Goal: Task Accomplishment & Management: Use online tool/utility

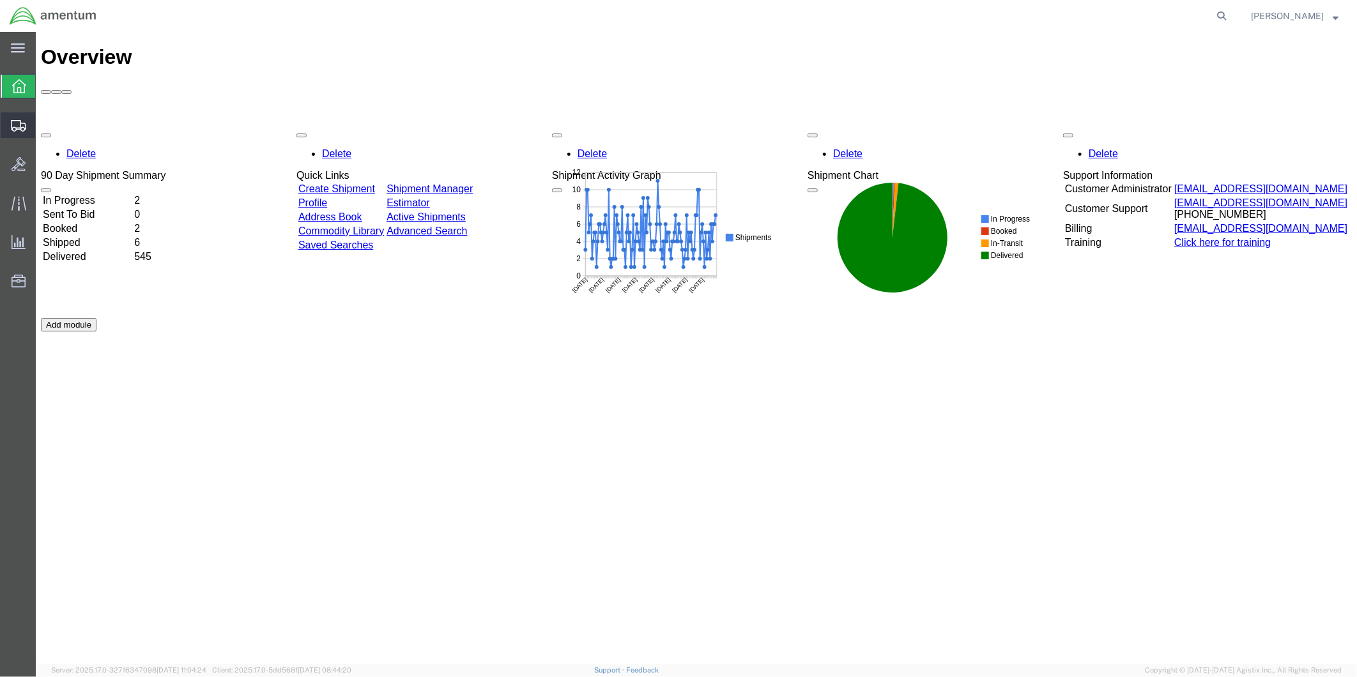
click at [0, 0] on span "Create from Template" at bounding box center [0, 0] width 0 height 0
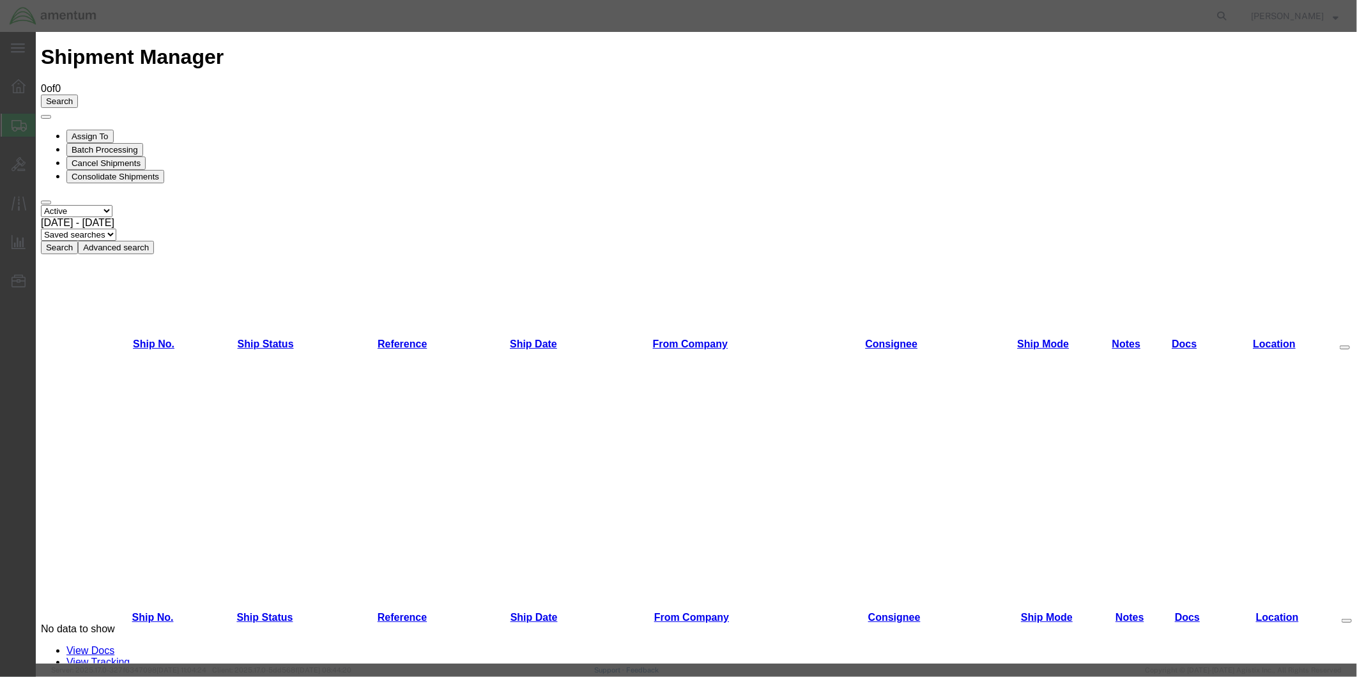
scroll to position [456, 0]
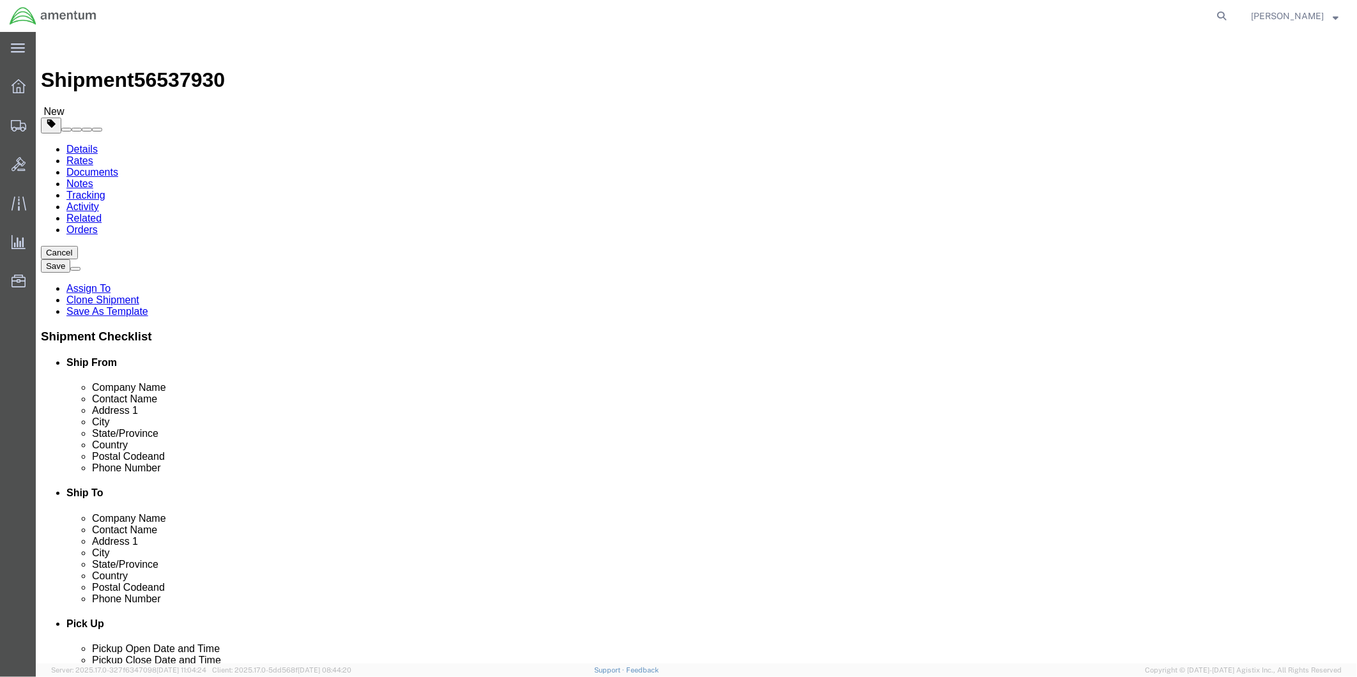
select select "49951"
select select "49914"
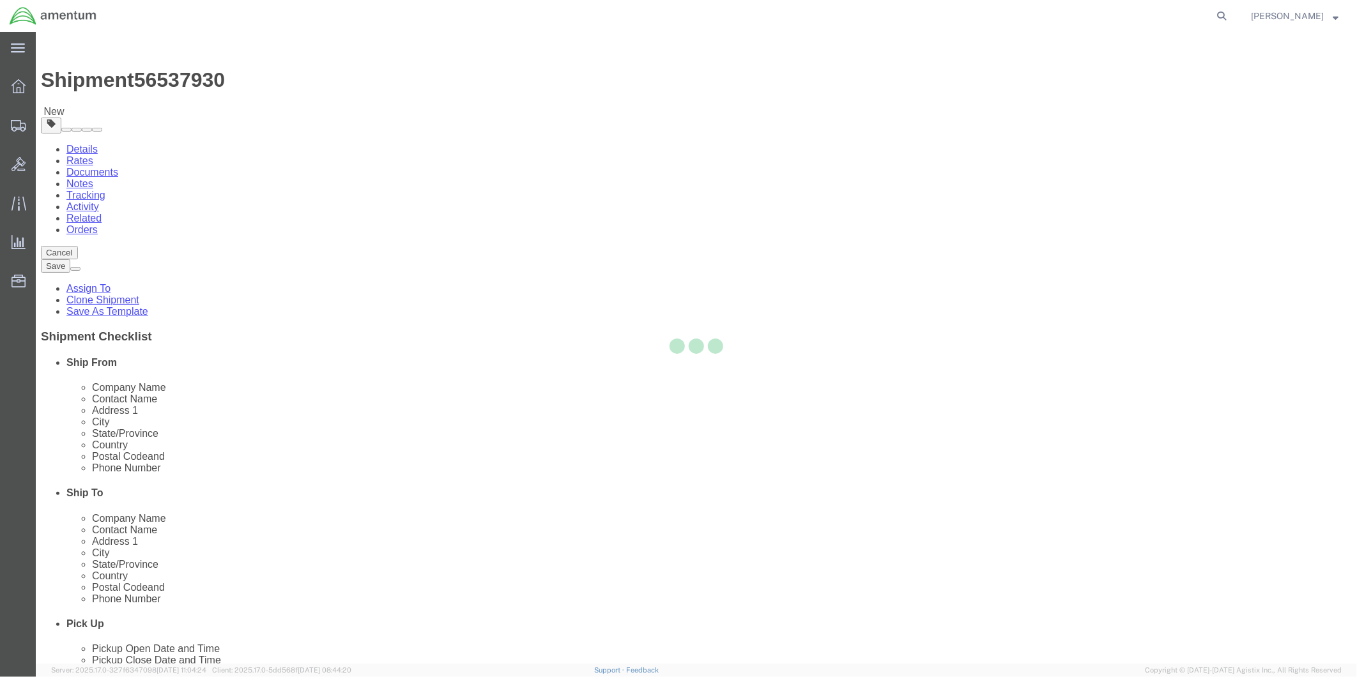
type input "Amentum Services, Inc"
type input "[PERSON_NAME]"
type input "[STREET_ADDRESS]"
type input "San [PERSON_NAME]"
type input "76904"
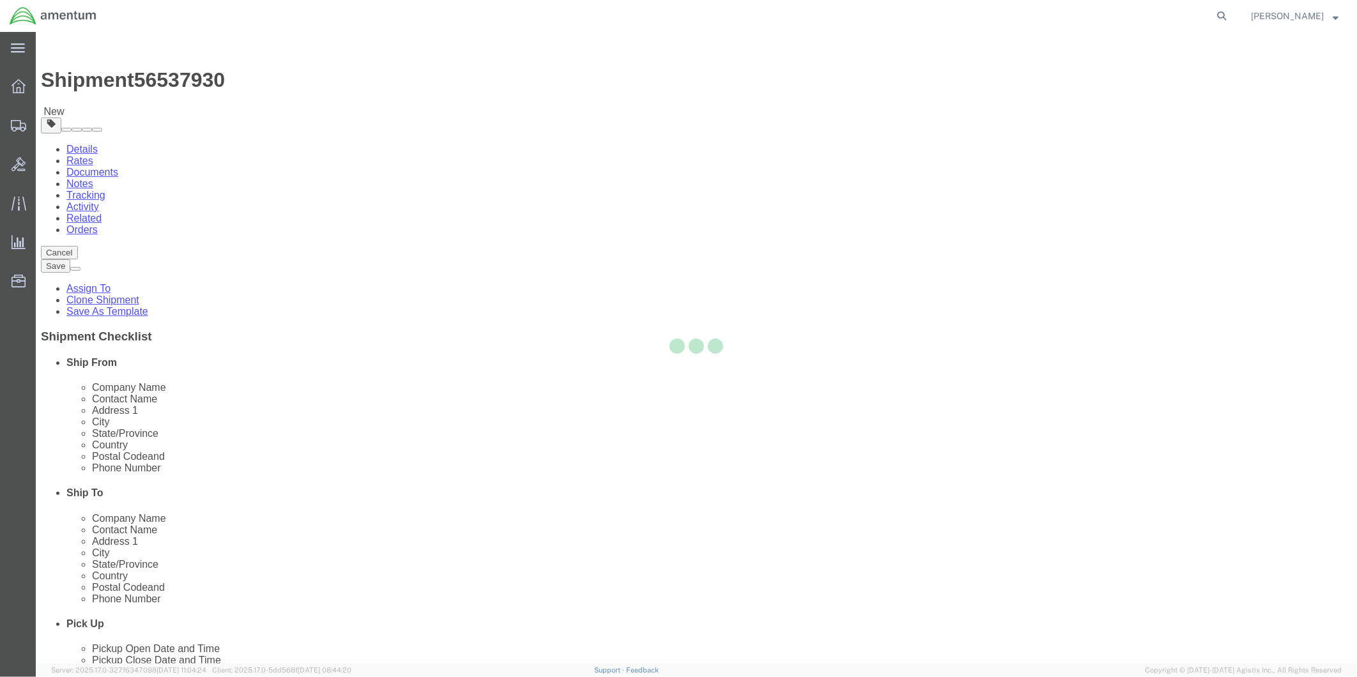
type input "[PHONE_NUMBER]"
type input "[PERSON_NAME][EMAIL_ADDRESS][PERSON_NAME][DOMAIN_NAME]"
checkbox input "true"
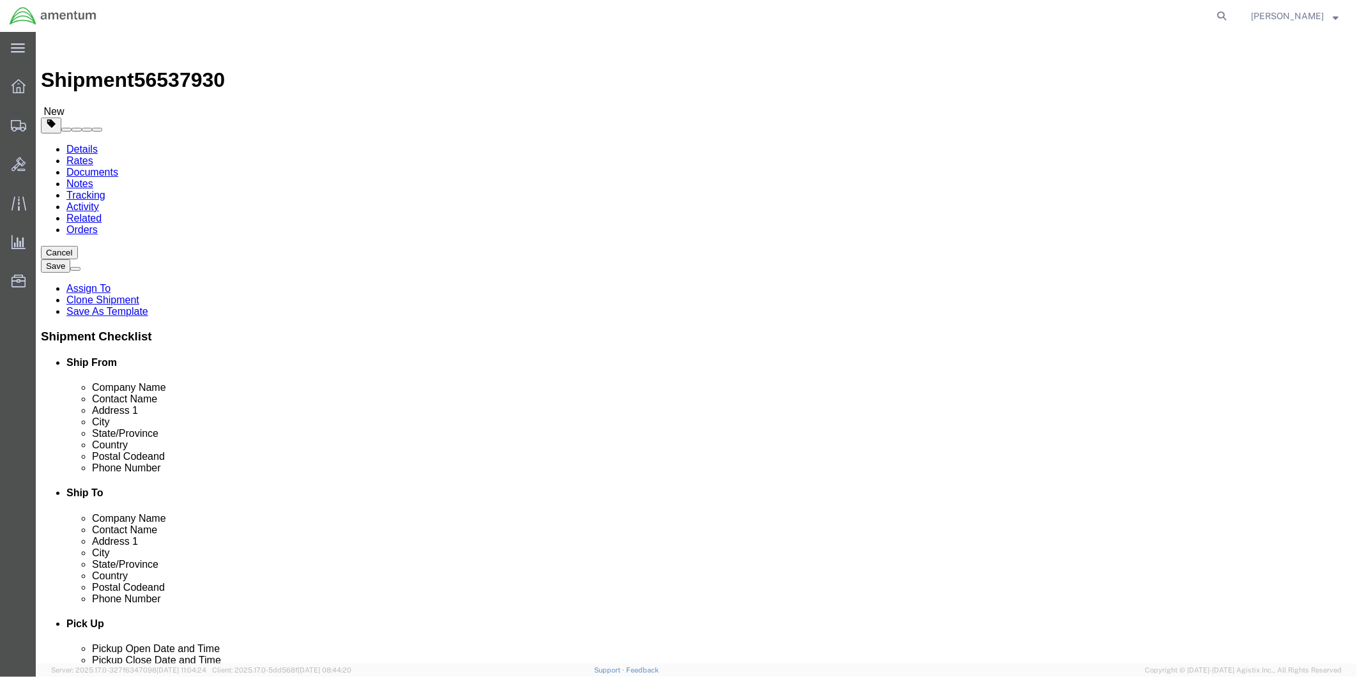
select select "[GEOGRAPHIC_DATA]"
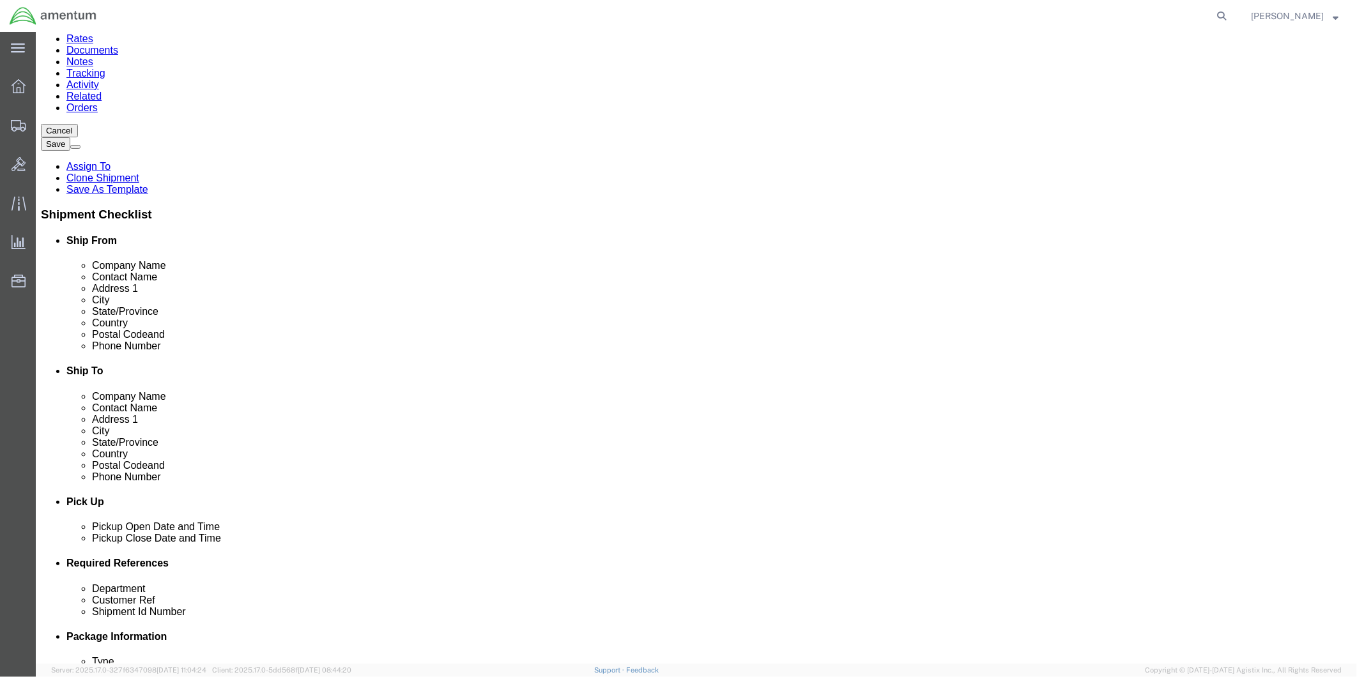
scroll to position [284, 0]
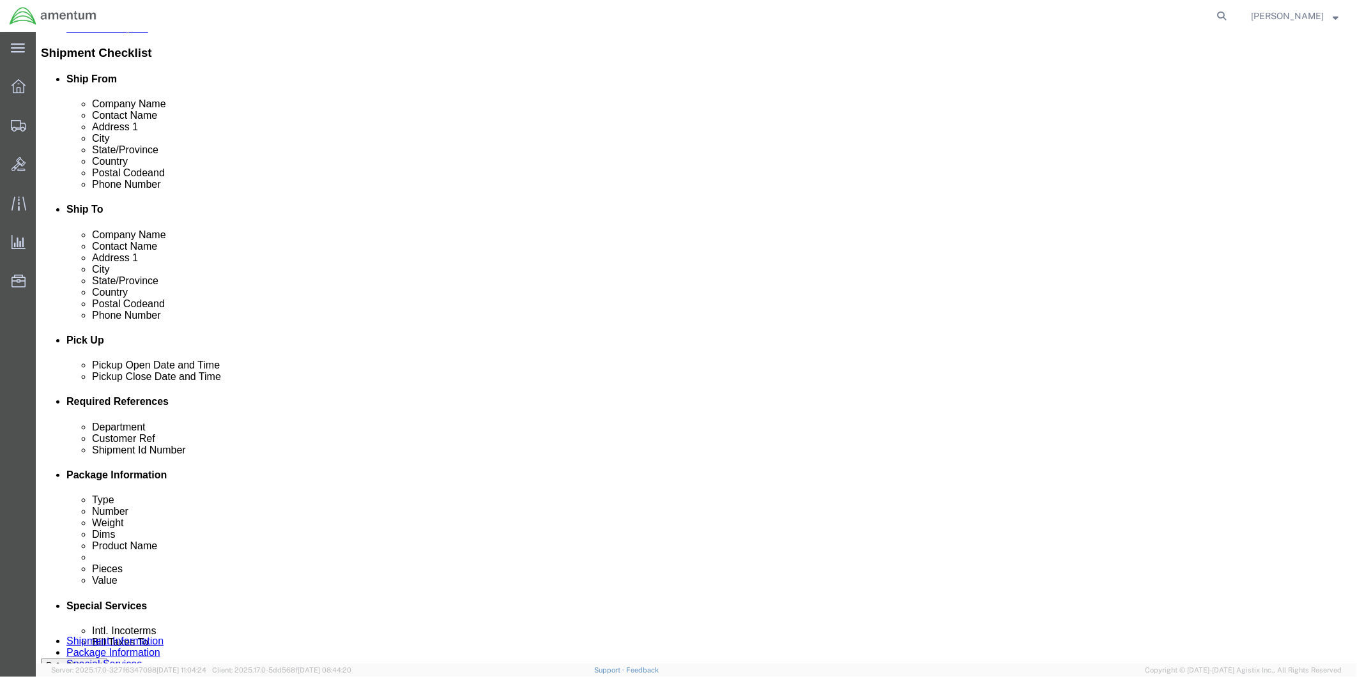
click div "[DATE] 9:00 AM"
type input "2:00 PM"
click button "Apply"
click div "[DATE] 5:30 PM"
type input "4:30 PM"
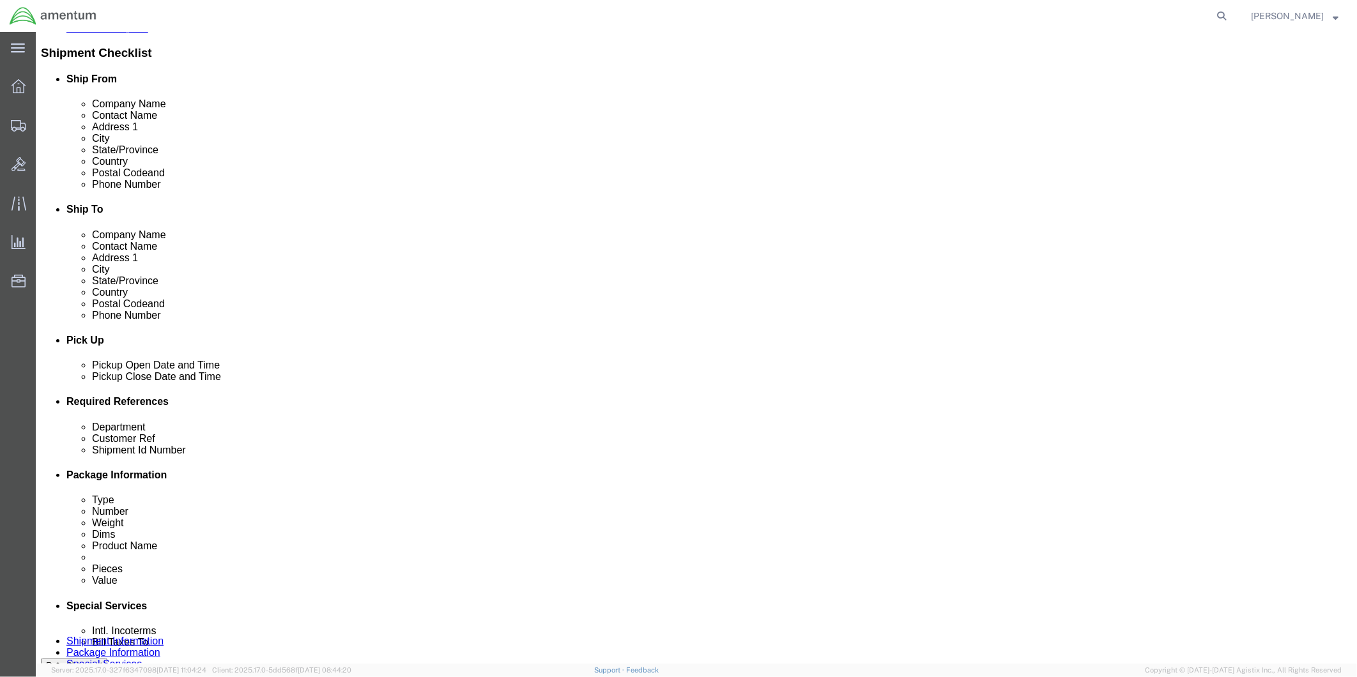
click button "Apply"
click div
click input "6:30 PM"
type input "9:00 AM"
click button "Apply"
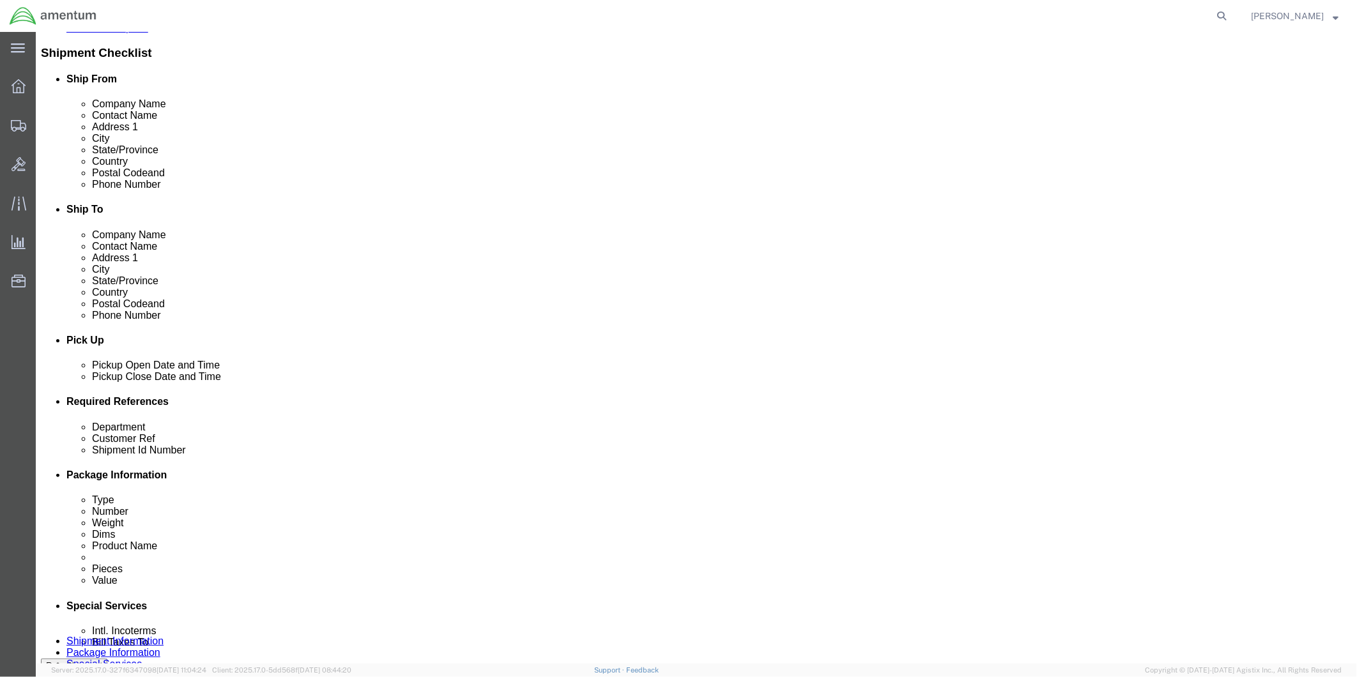
click div
type input "4:00 PM"
click button "Apply"
click input "text"
type input "94934"
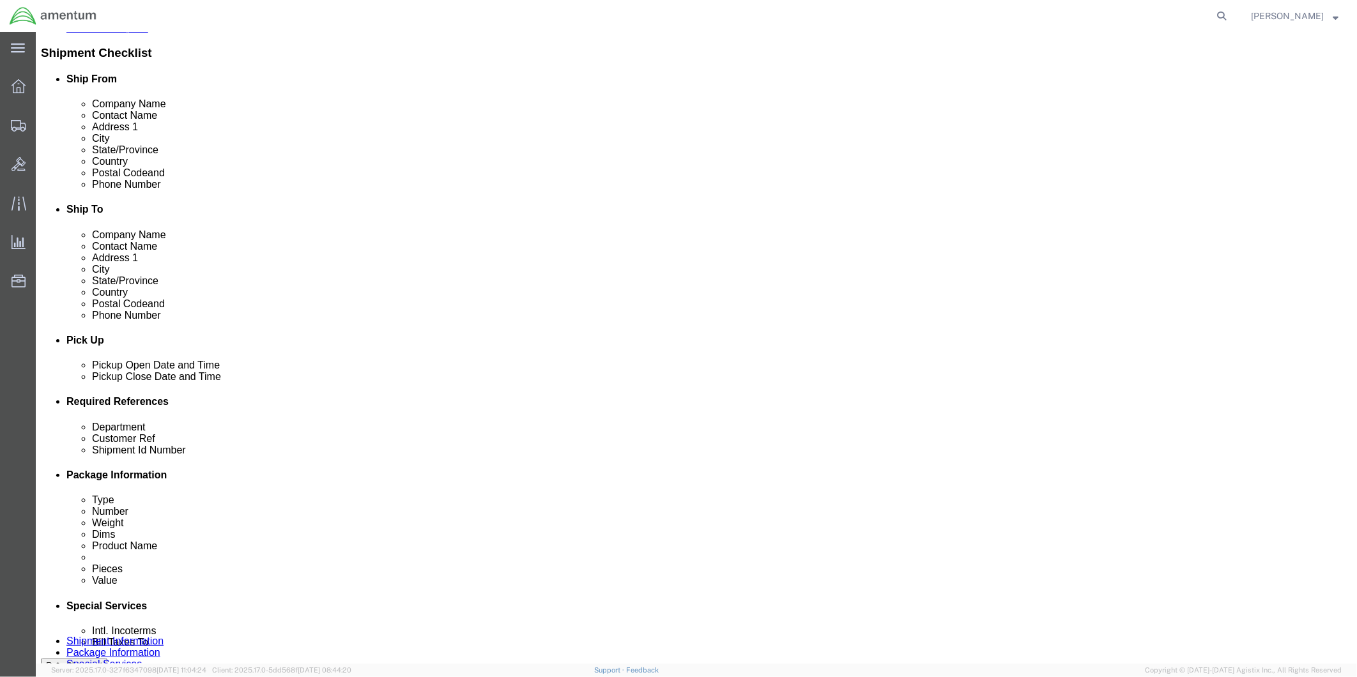
click input "text"
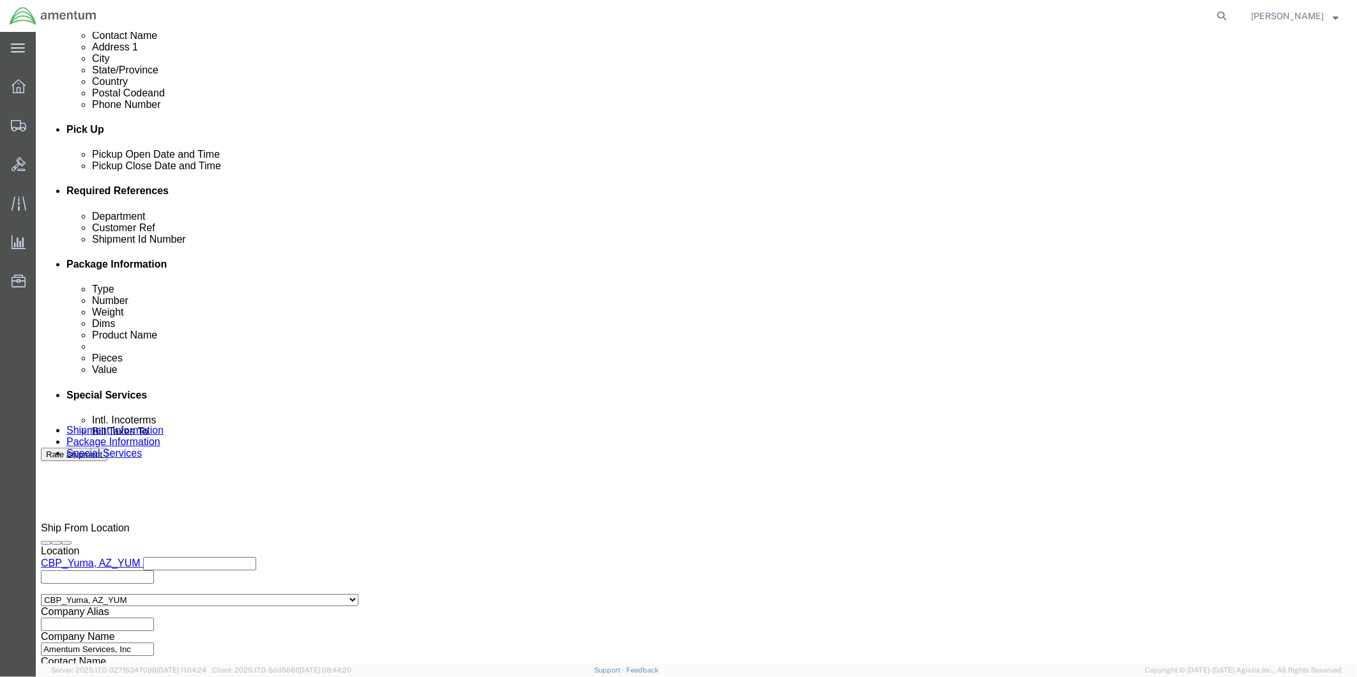
type input "94934"
click button "Continue"
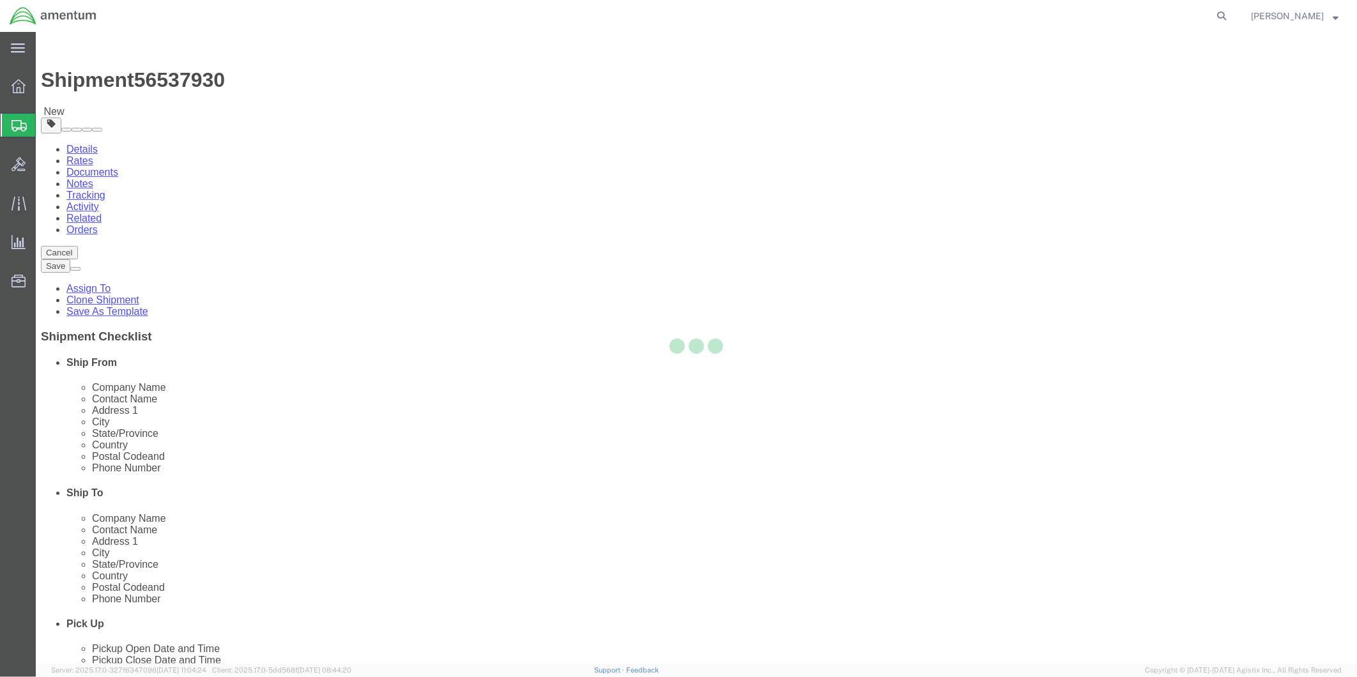
select select "CBOX"
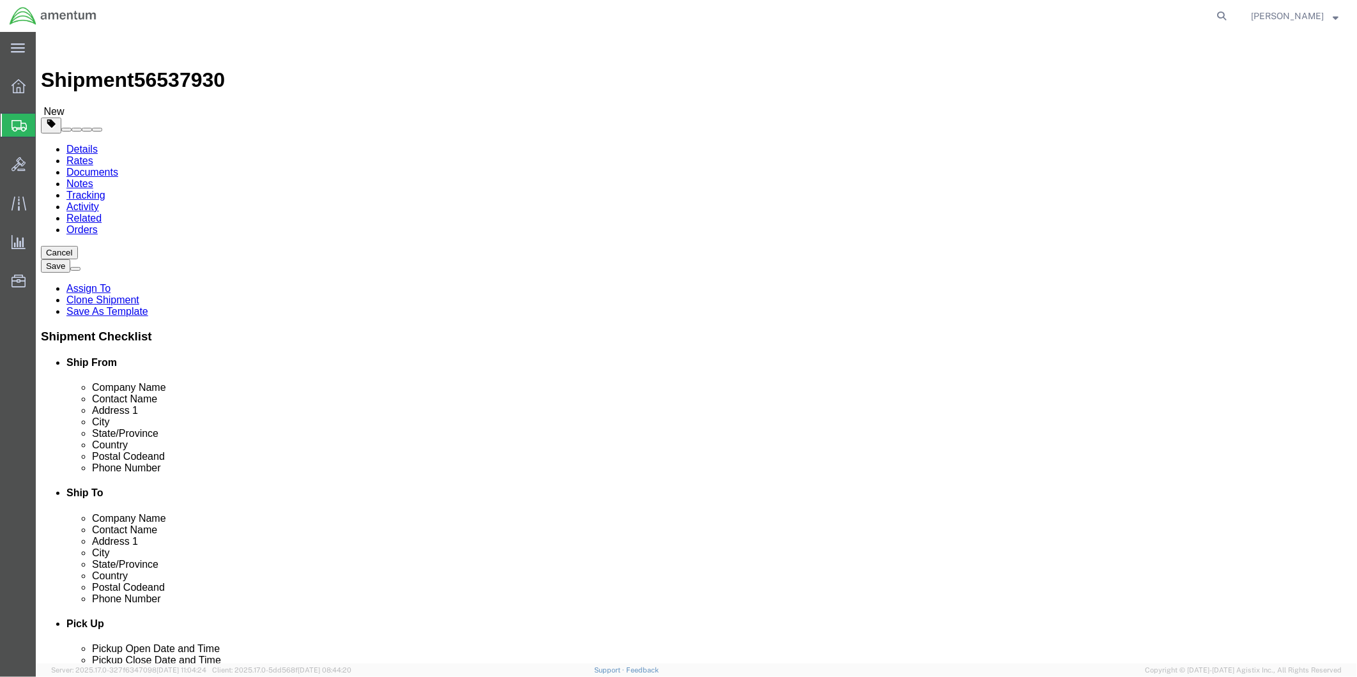
click input "text"
type input "46"
type input "7"
type input "32"
drag, startPoint x: 222, startPoint y: 295, endPoint x: 198, endPoint y: 297, distance: 24.3
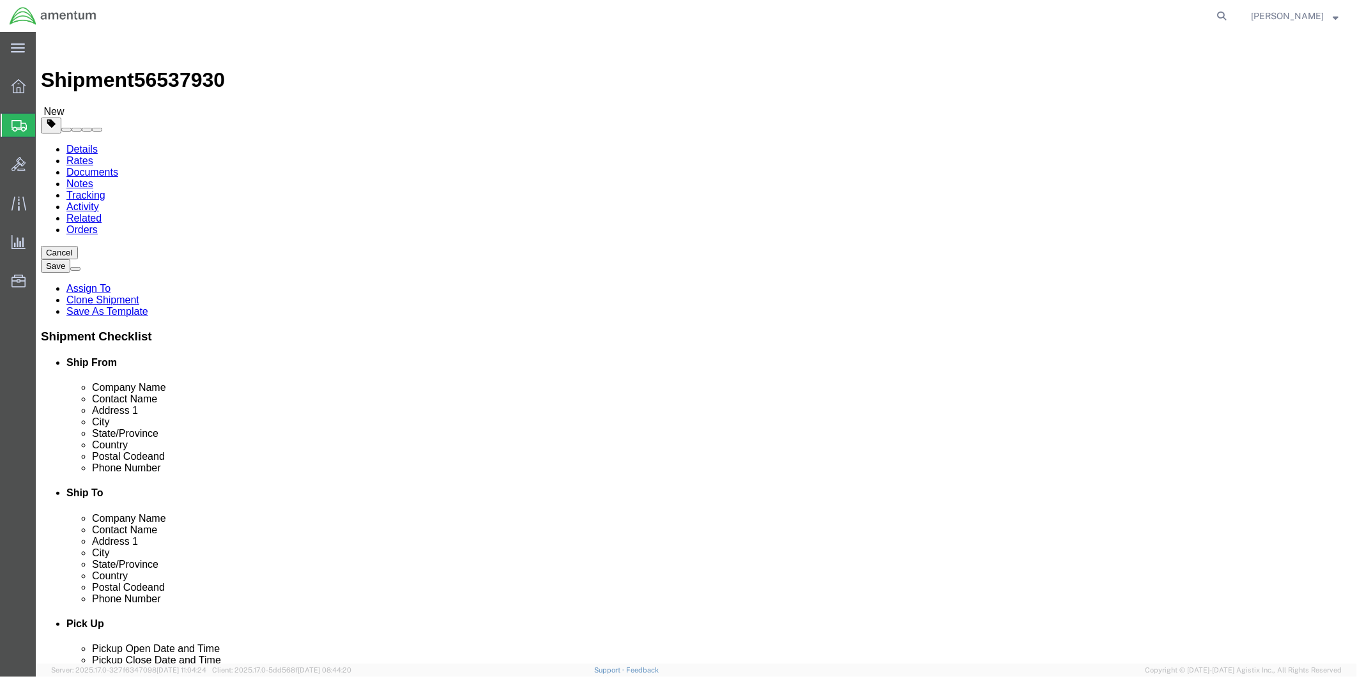
click input "0.00"
type input "15"
click link "Add Content"
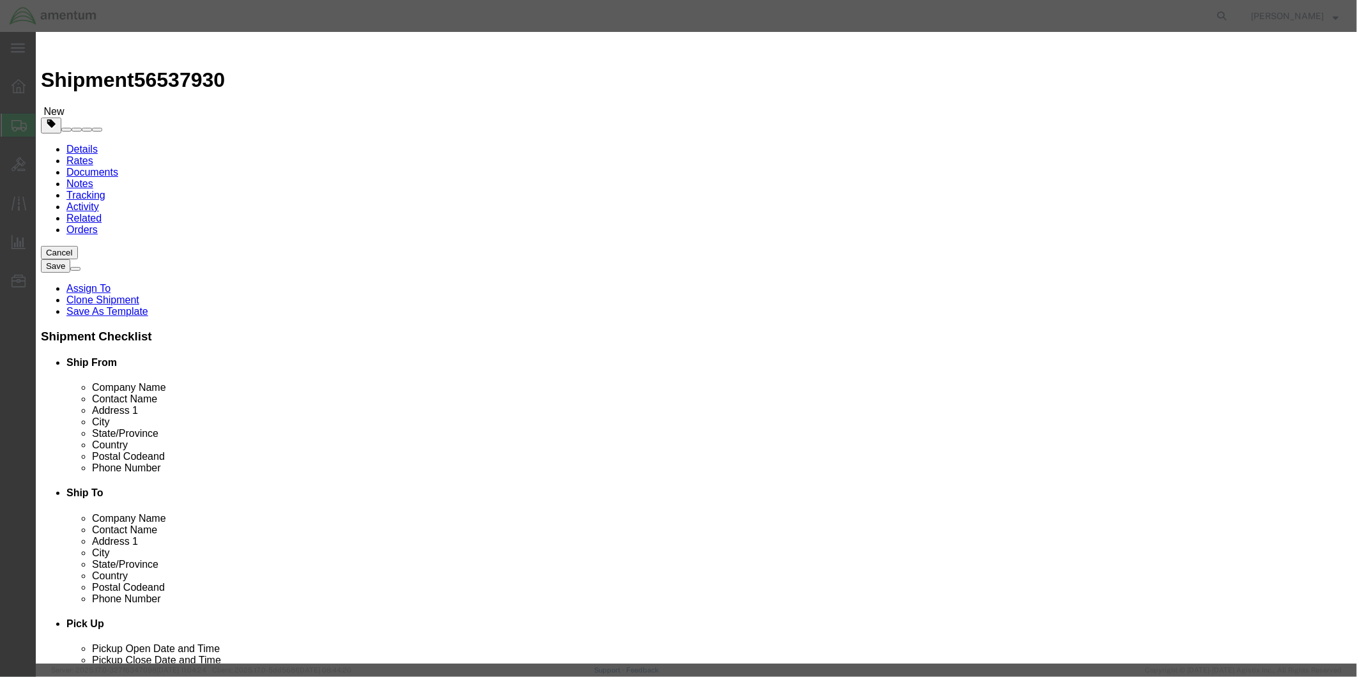
click input "text"
click div "Commodity library"
drag, startPoint x: 465, startPoint y: 100, endPoint x: 437, endPoint y: 96, distance: 28.4
click div "pipe pipe"
type input "PIPE"
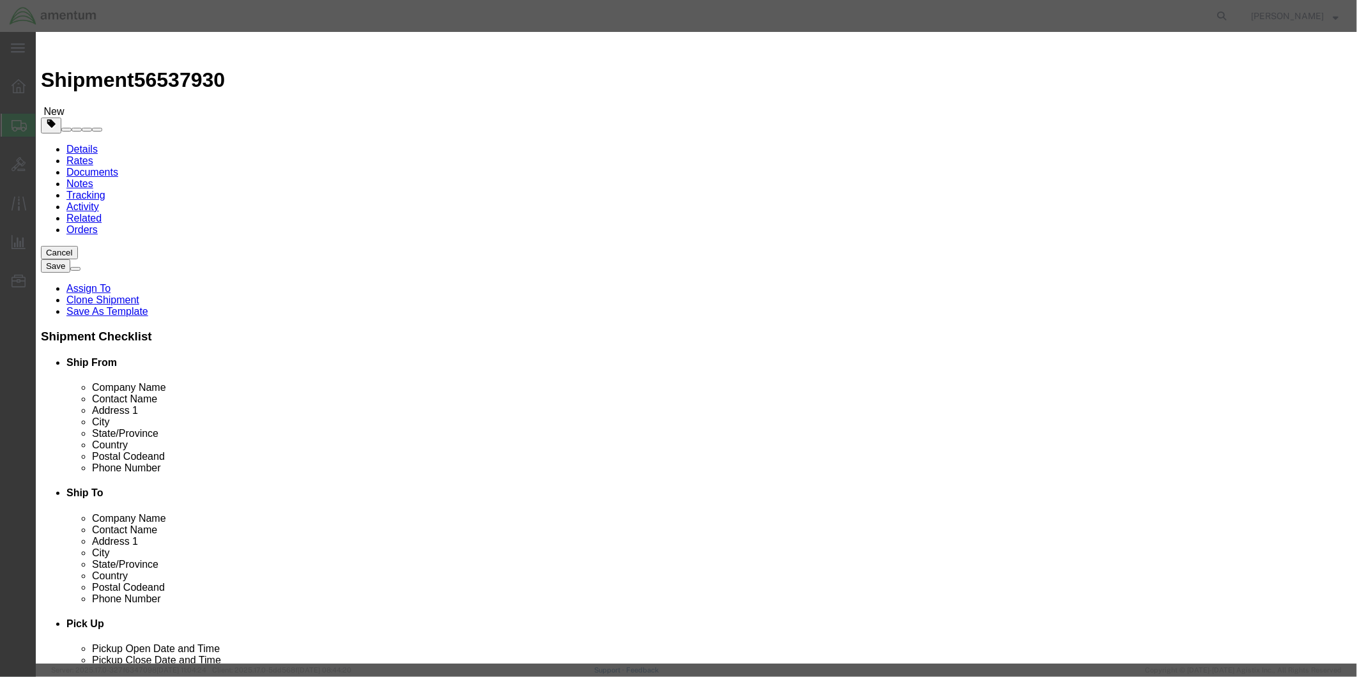
click div "Commodity library"
click input "PIPE"
click div "Commodity library"
click input "PIPE"
click div "Commodity library"
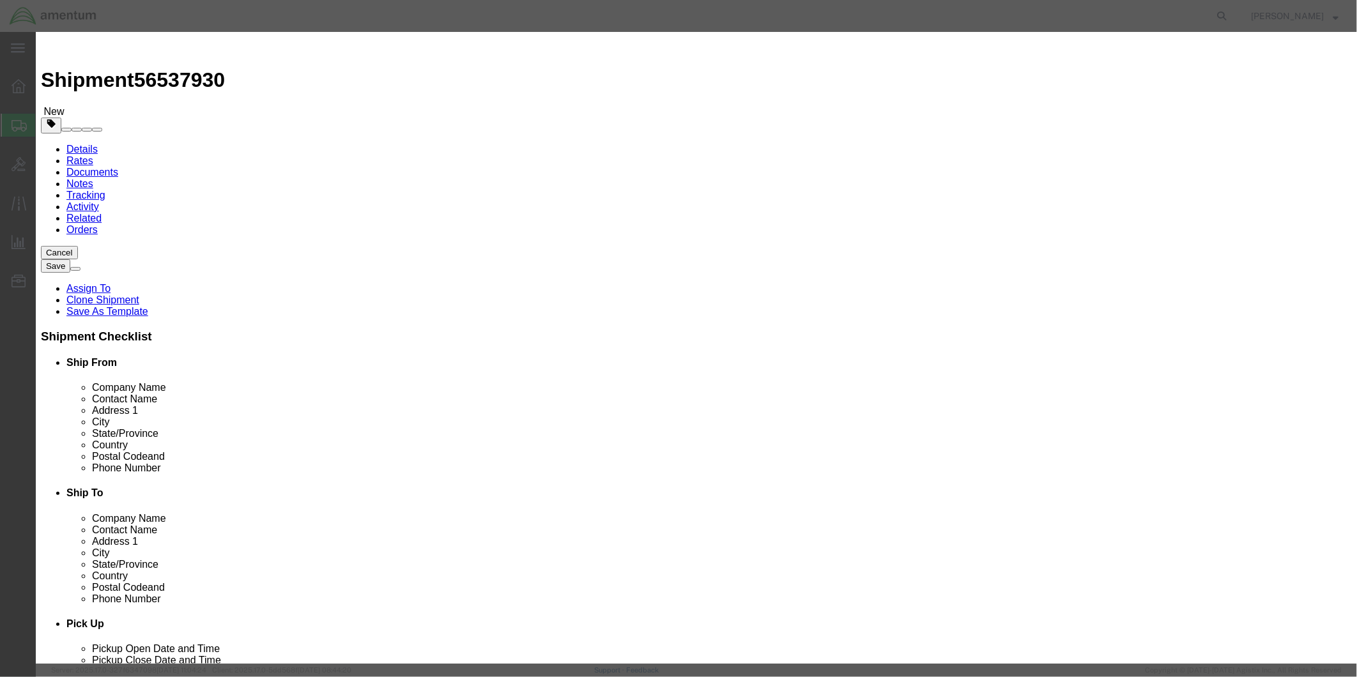
drag, startPoint x: 464, startPoint y: 118, endPoint x: 427, endPoint y: 119, distance: 37.7
click div "Pieces 0 Select Bag Barrels 100Board Feet Bottle Box Blister Pack Carats Can Ca…"
type input "4"
click input "text"
type input "4672.82"
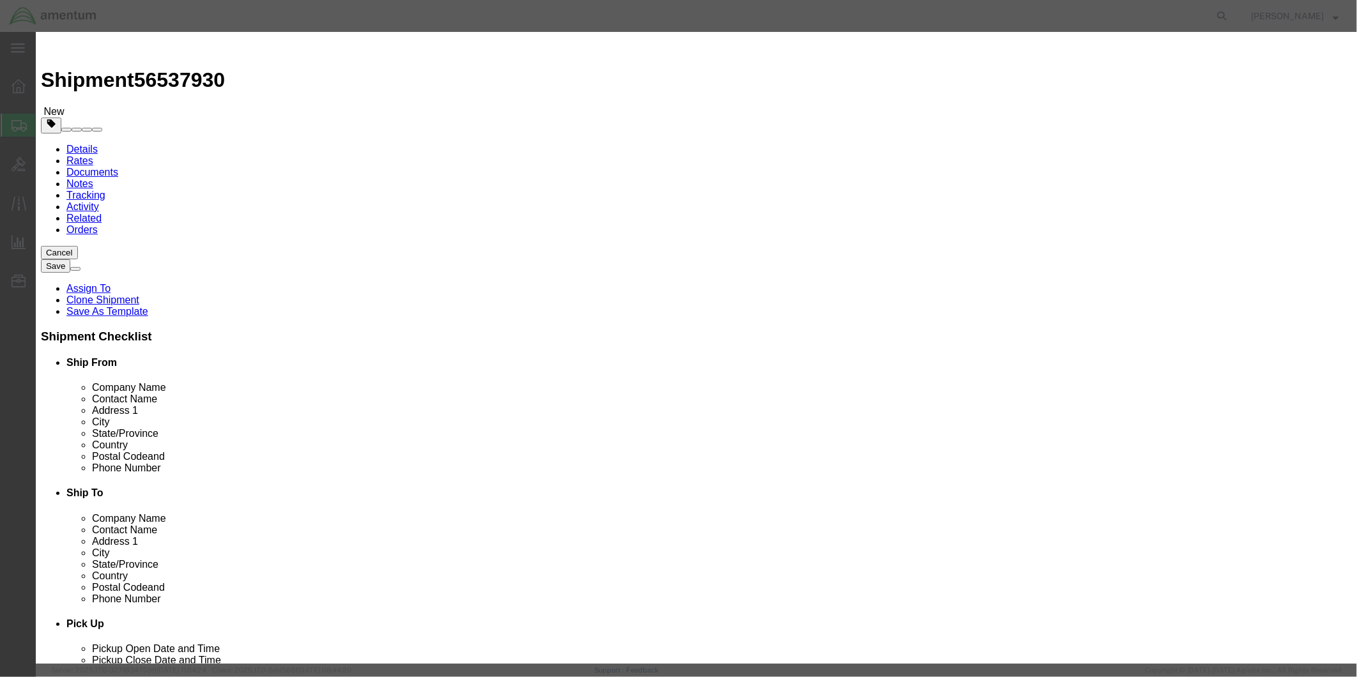
click input "PIPE"
click div "Commodity library"
click textarea
drag, startPoint x: 818, startPoint y: 98, endPoint x: 779, endPoint y: 95, distance: 38.5
click div "OPIE"
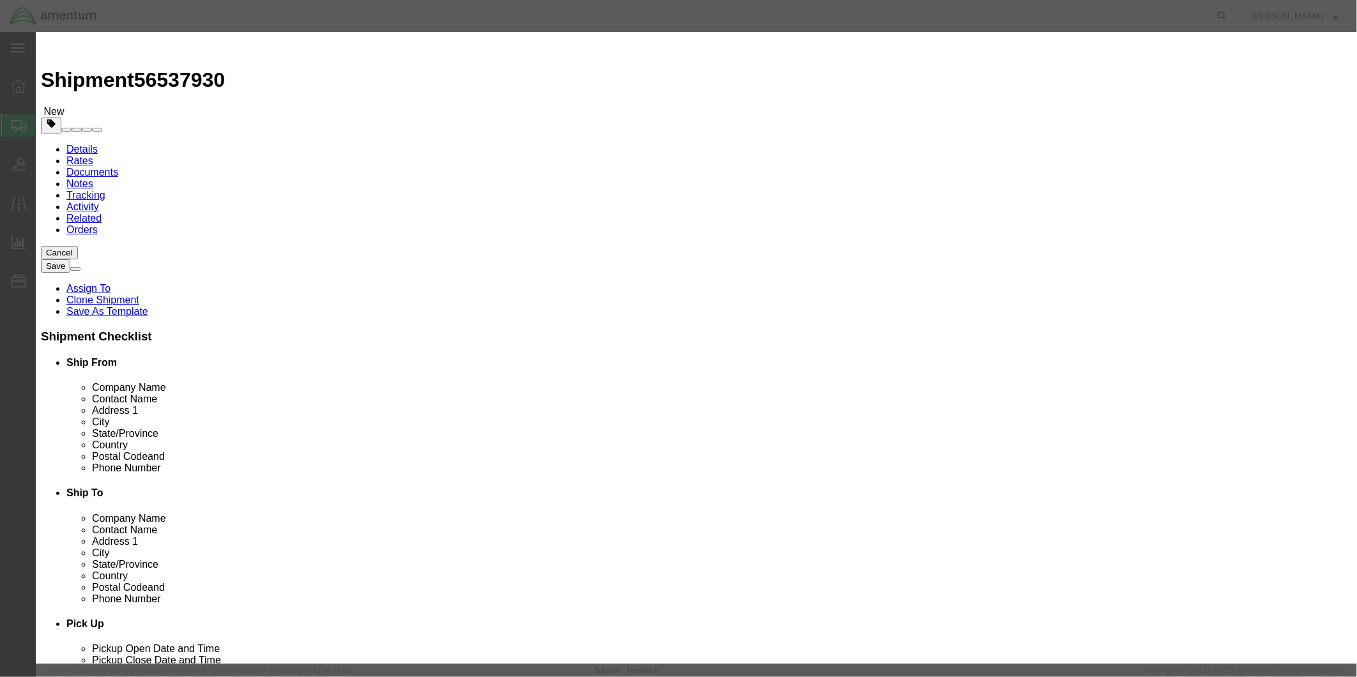
type textarea "PIPE"
click button "Save & Close"
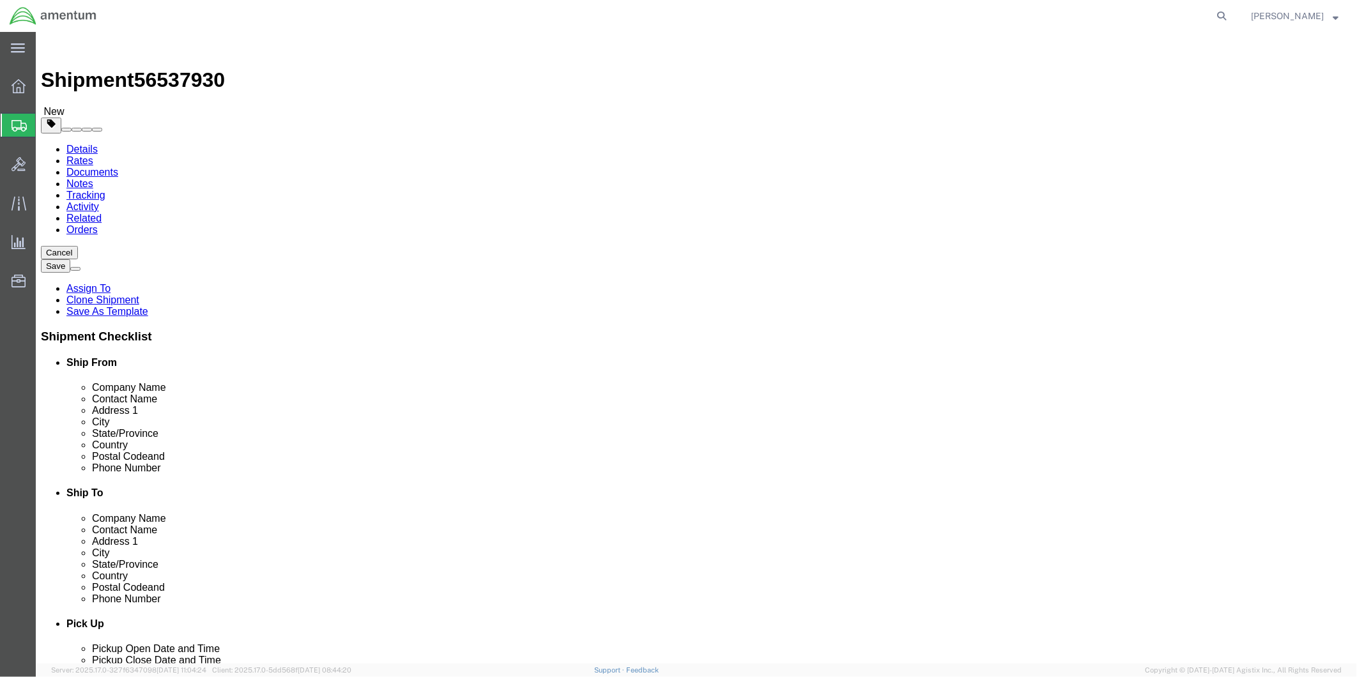
click button "Rate Shipment"
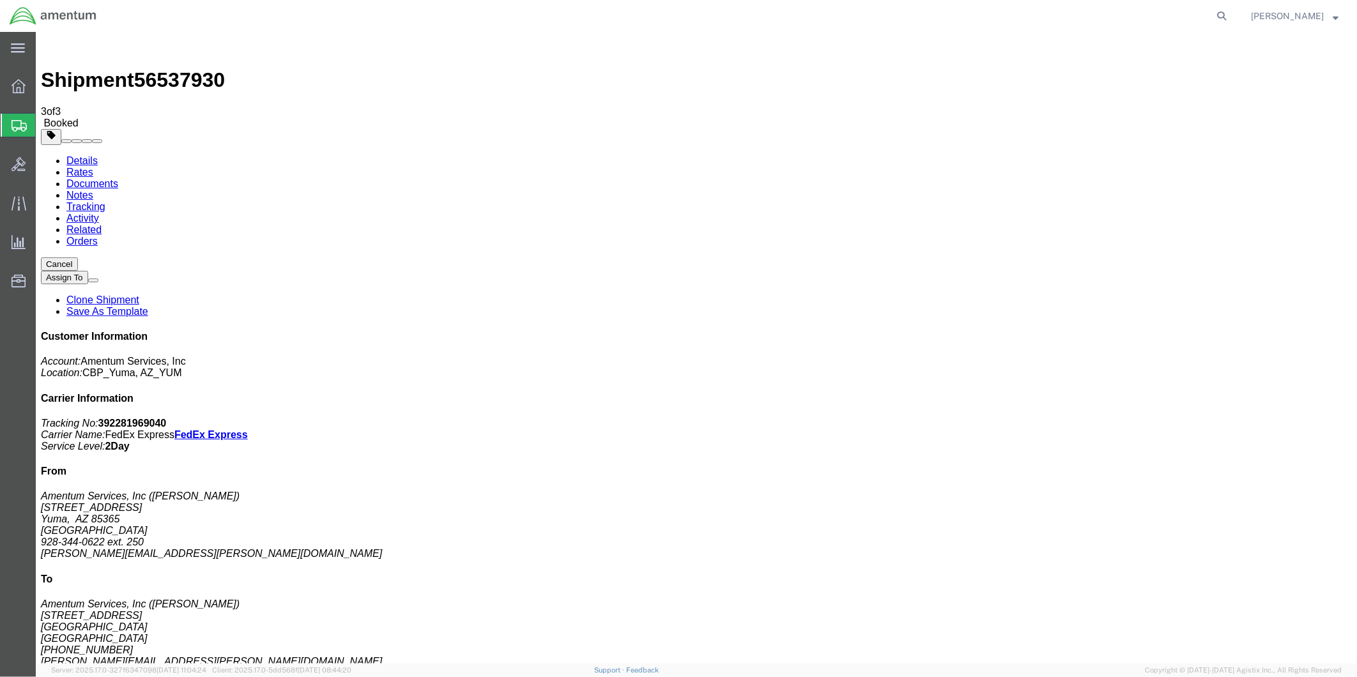
drag, startPoint x: 664, startPoint y: 199, endPoint x: 616, endPoint y: 250, distance: 69.6
drag, startPoint x: 660, startPoint y: 229, endPoint x: 726, endPoint y: 219, distance: 66.6
drag, startPoint x: 643, startPoint y: 227, endPoint x: 524, endPoint y: 225, distance: 119.4
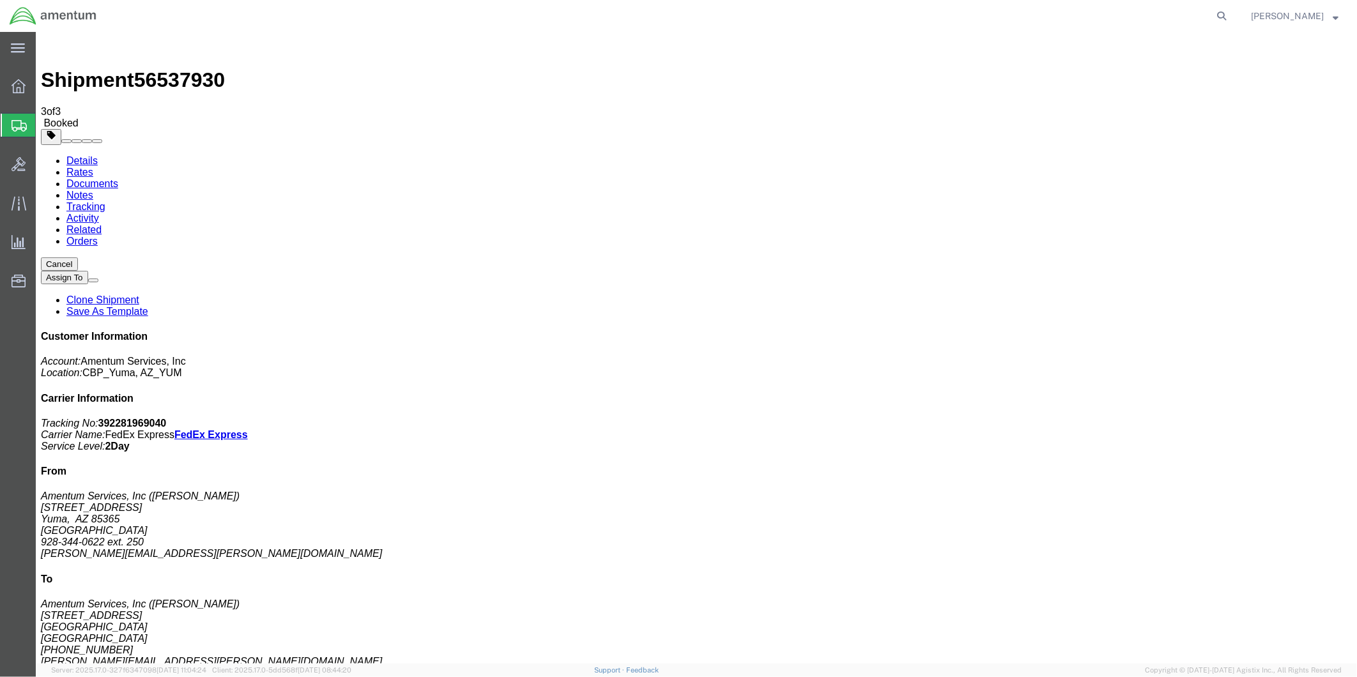
copy td "Tracking No.: 392281969040"
click at [80, 155] on link "Details" at bounding box center [81, 160] width 31 height 11
click link "Schedule pickup request"
drag, startPoint x: 1080, startPoint y: 163, endPoint x: 1173, endPoint y: 188, distance: 96.7
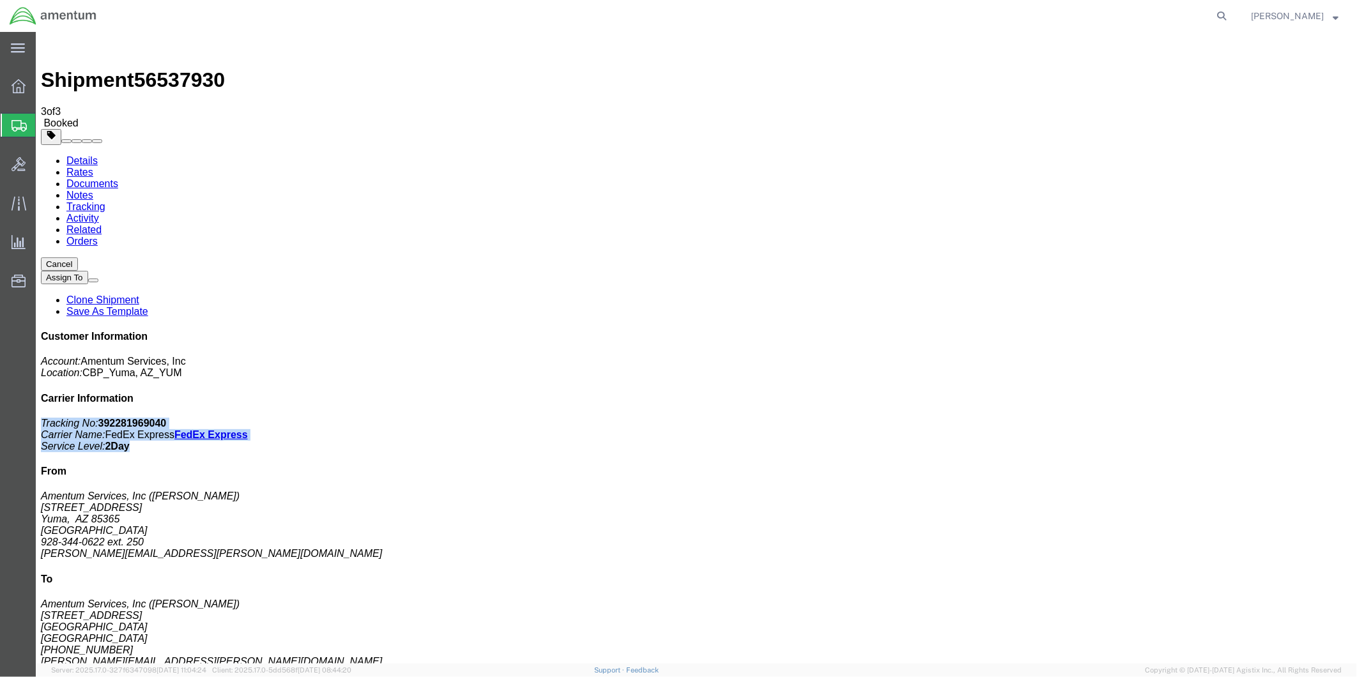
click div "Customer Information Account: Amentum Services, Inc Location: CBP_Yuma, [GEOGRA…"
drag, startPoint x: 1173, startPoint y: 188, endPoint x: 1129, endPoint y: 170, distance: 48.4
copy p "Tracking No: 392281969040 Carrier Name: FedEx Express FedEx Express Service Lev…"
click at [0, 0] on span "Create from Template" at bounding box center [0, 0] width 0 height 0
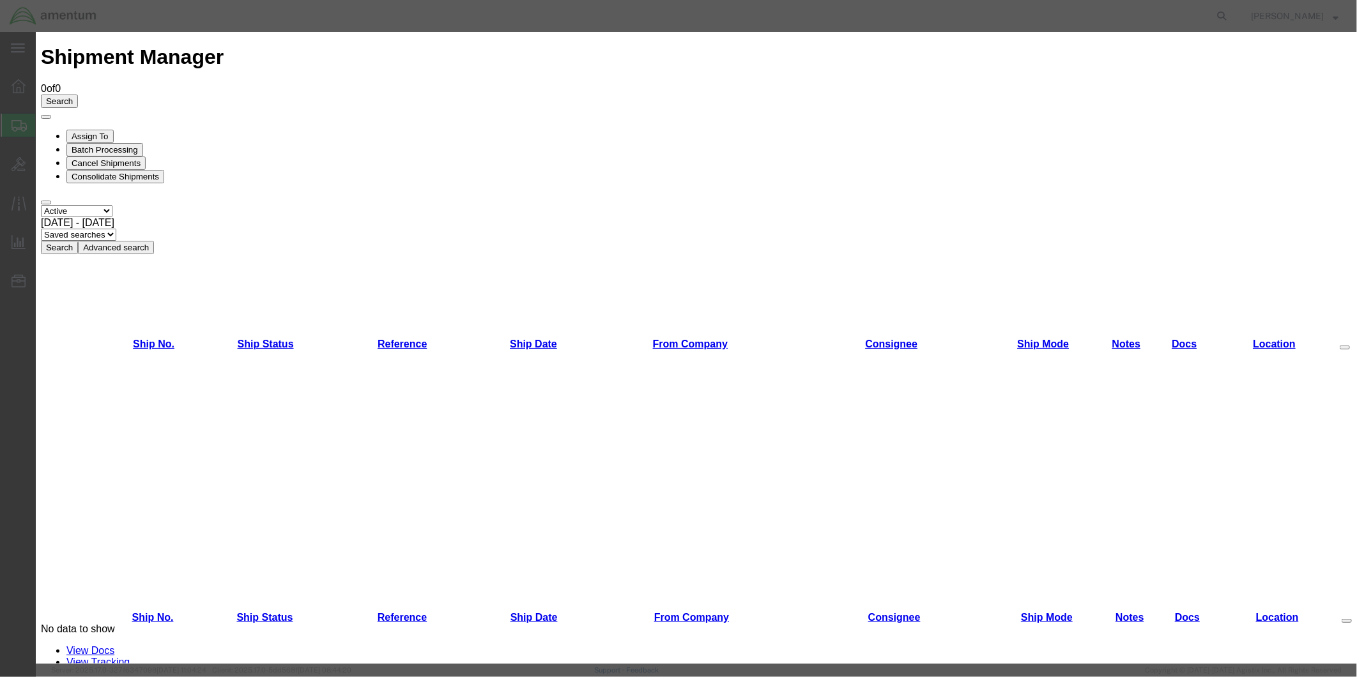
scroll to position [456, 0]
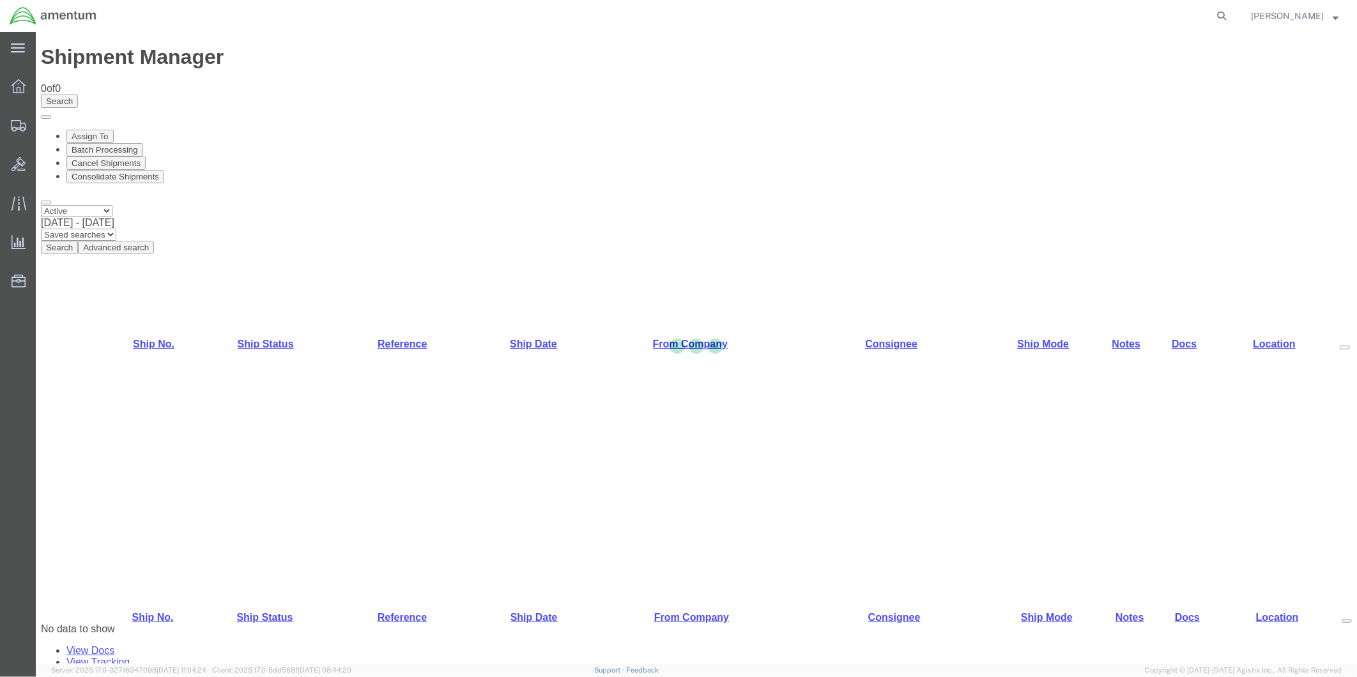
select select "49951"
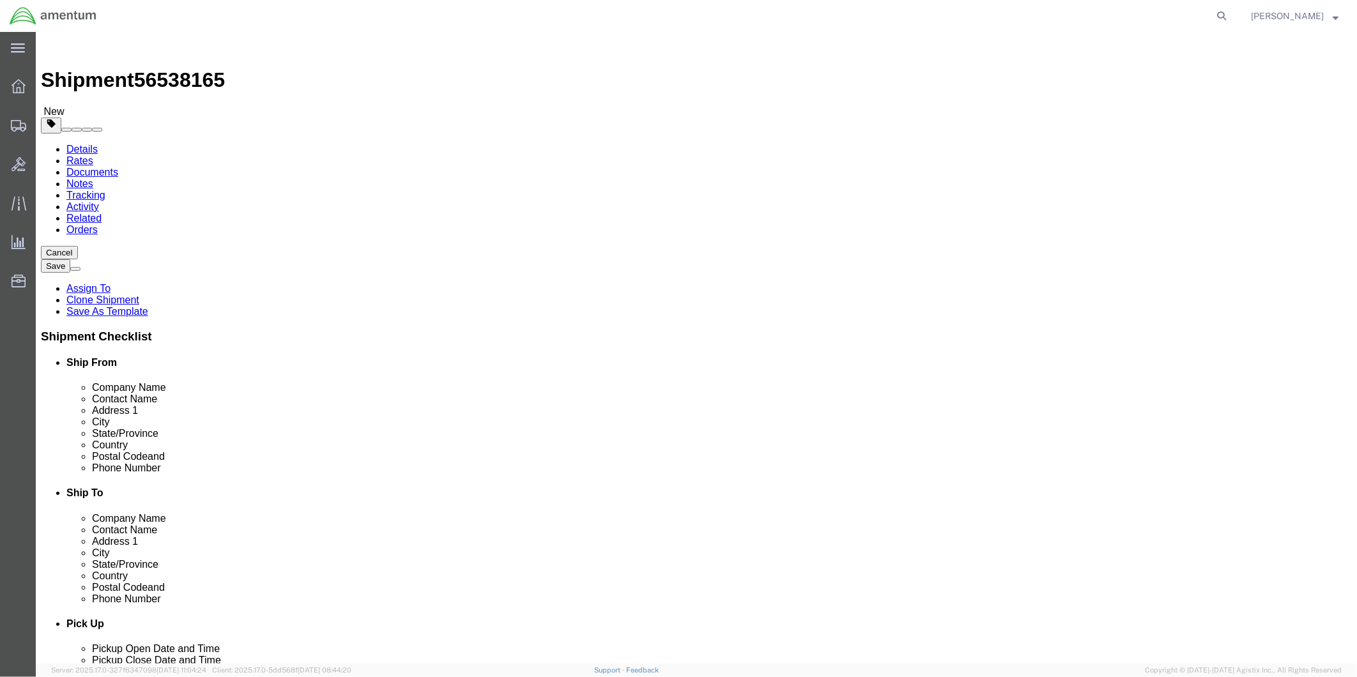
scroll to position [2626, 0]
select select "49921"
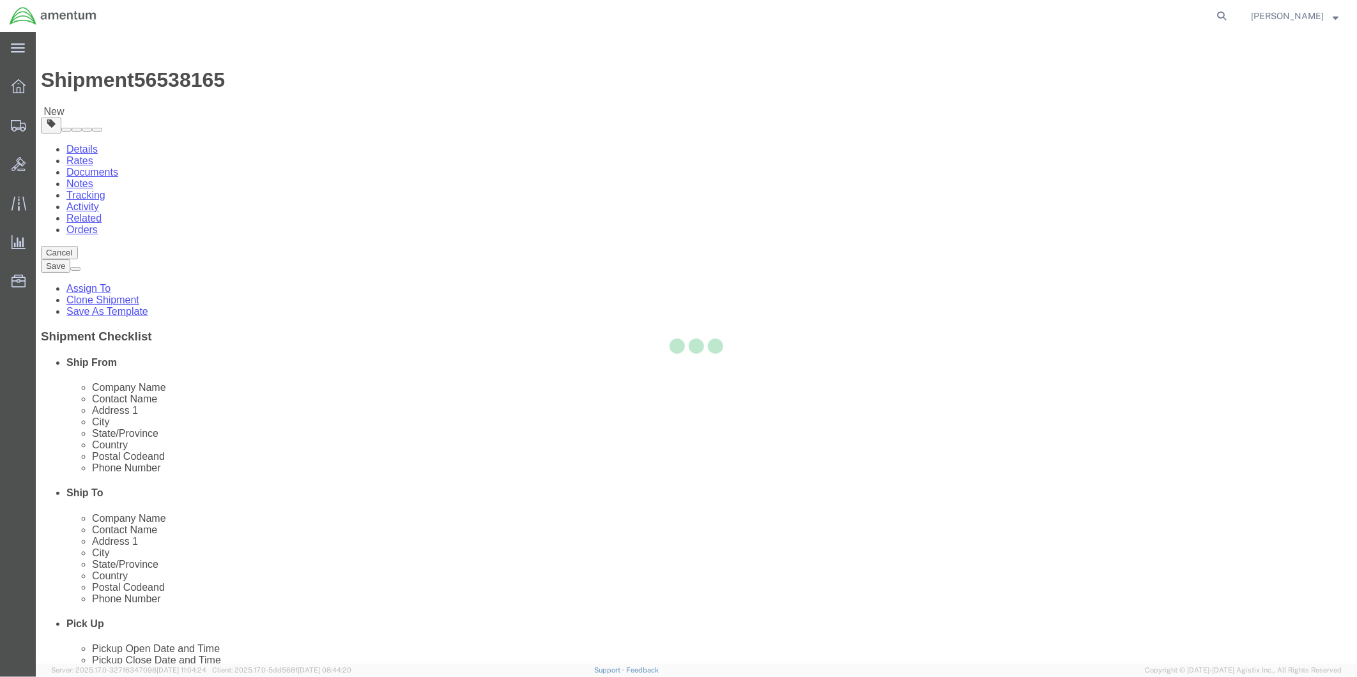
type input "Amentum Services, Inc"
type input "[PERSON_NAME]"
type input "[STREET_ADDRESS]"
type input "Building 1422"
type input "Selfridge"
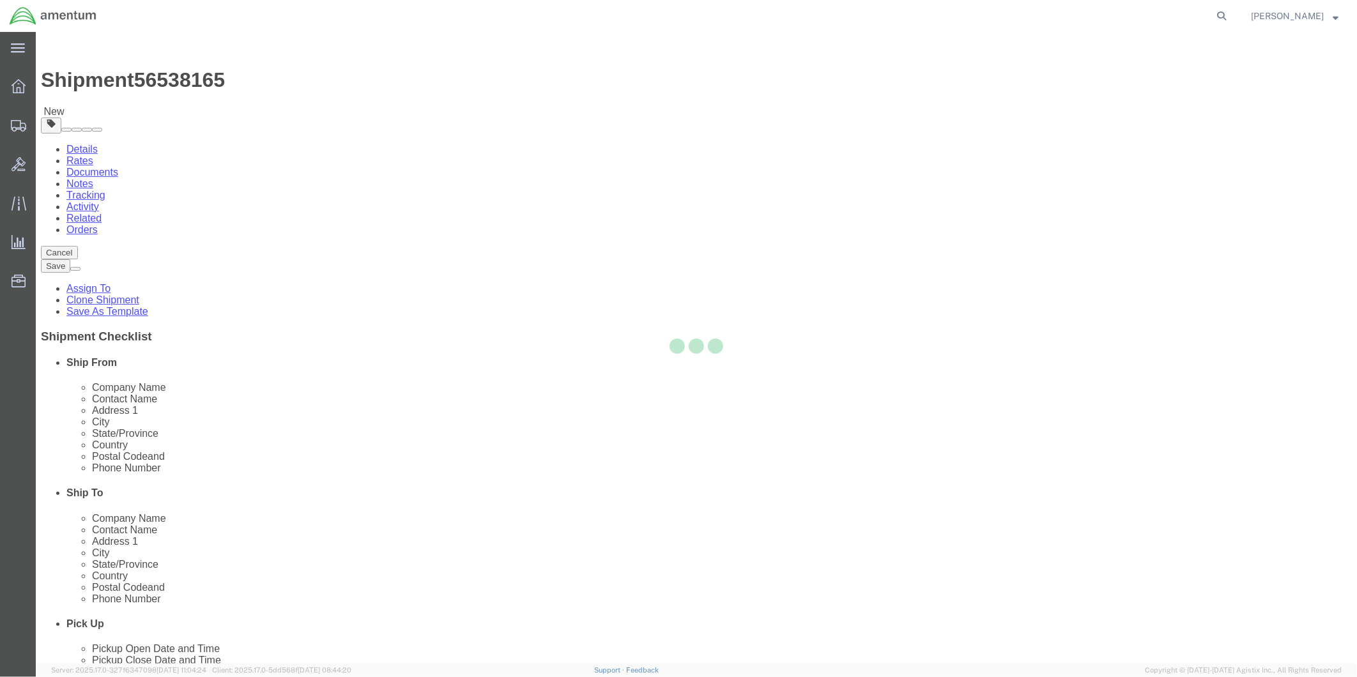
type input "48045"
type input "[PHONE_NUMBER]"
type input "[PERSON_NAME][EMAIL_ADDRESS][PERSON_NAME][DOMAIN_NAME]"
checkbox input "true"
select select "MI"
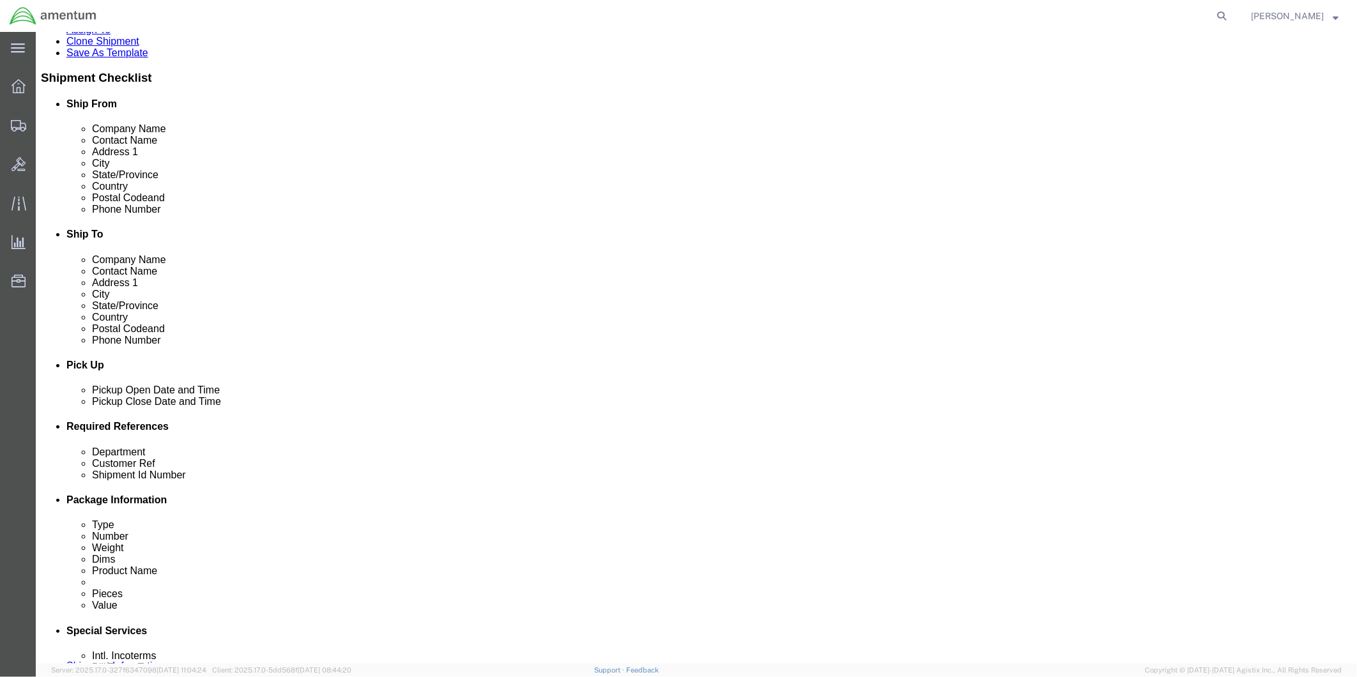
scroll to position [284, 0]
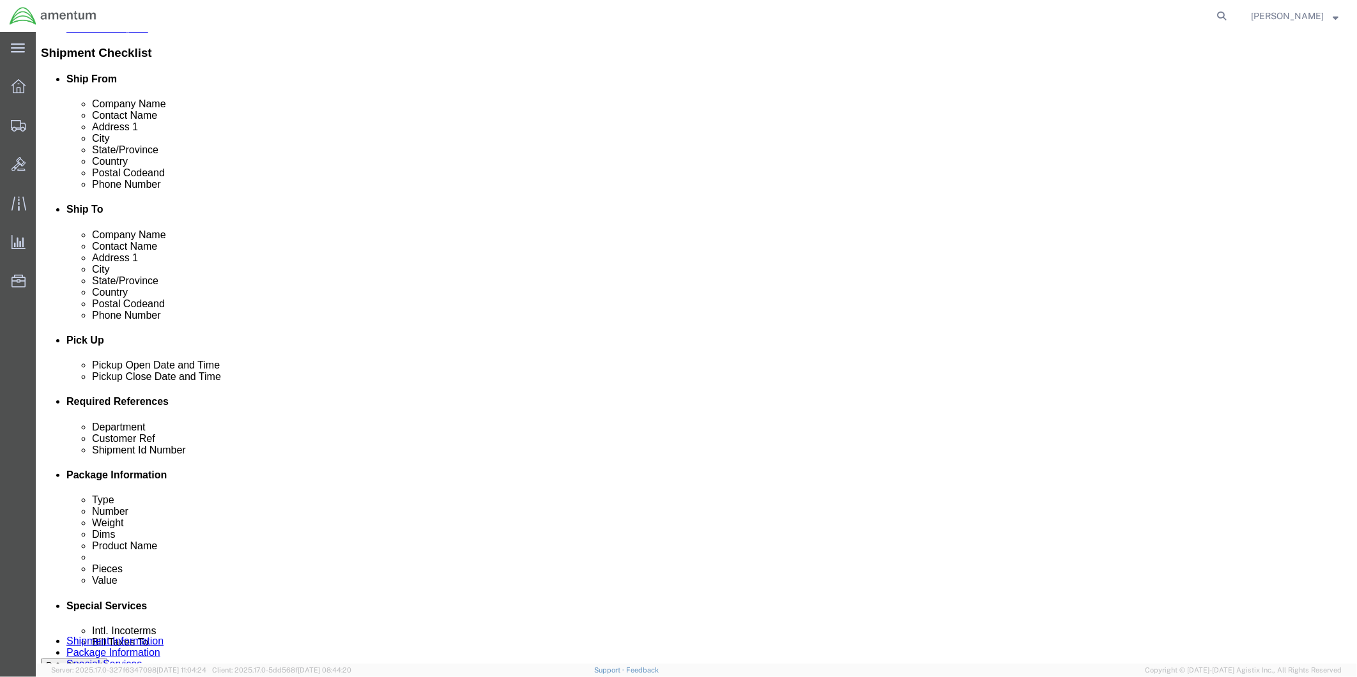
click div "[DATE] 9:00 AM"
type input "2:00 PM"
click button "Apply"
click div "[DATE] 5:30 PM"
type input "4:30 PM"
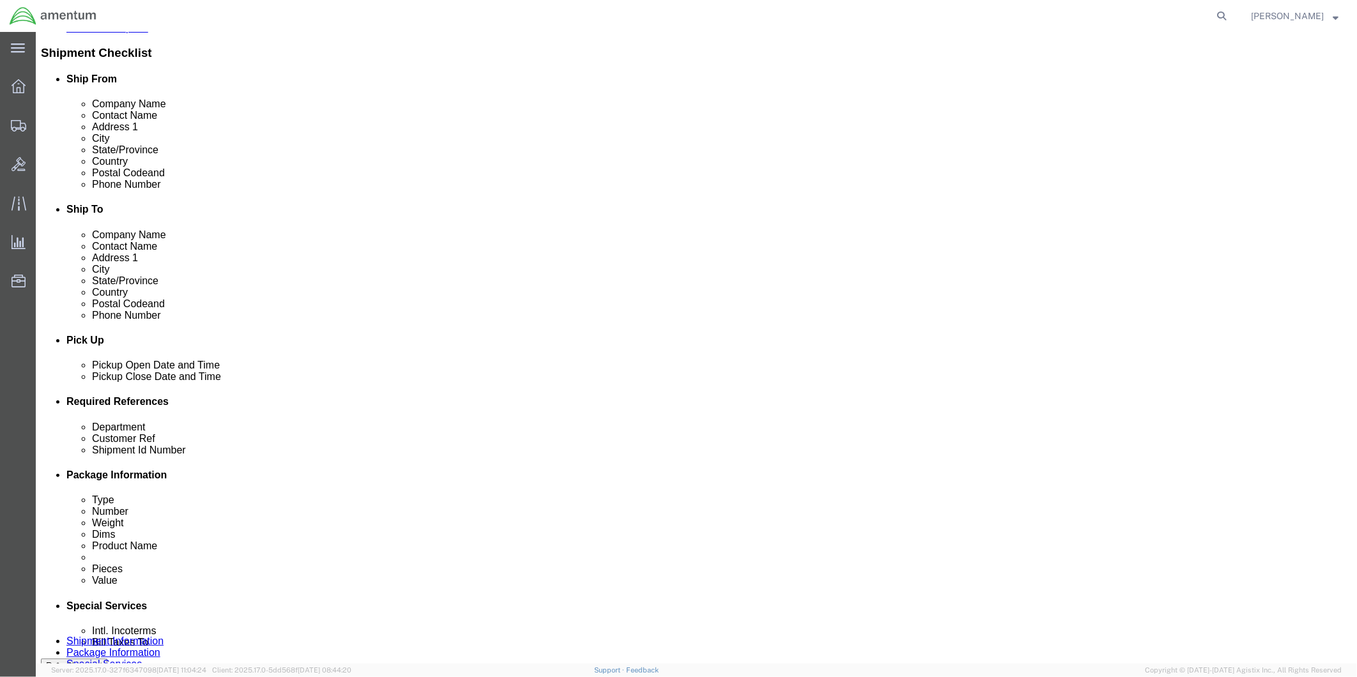
click button "Apply"
click div
click input "6:30 PM"
type input "9:00 AM"
click button "Apply"
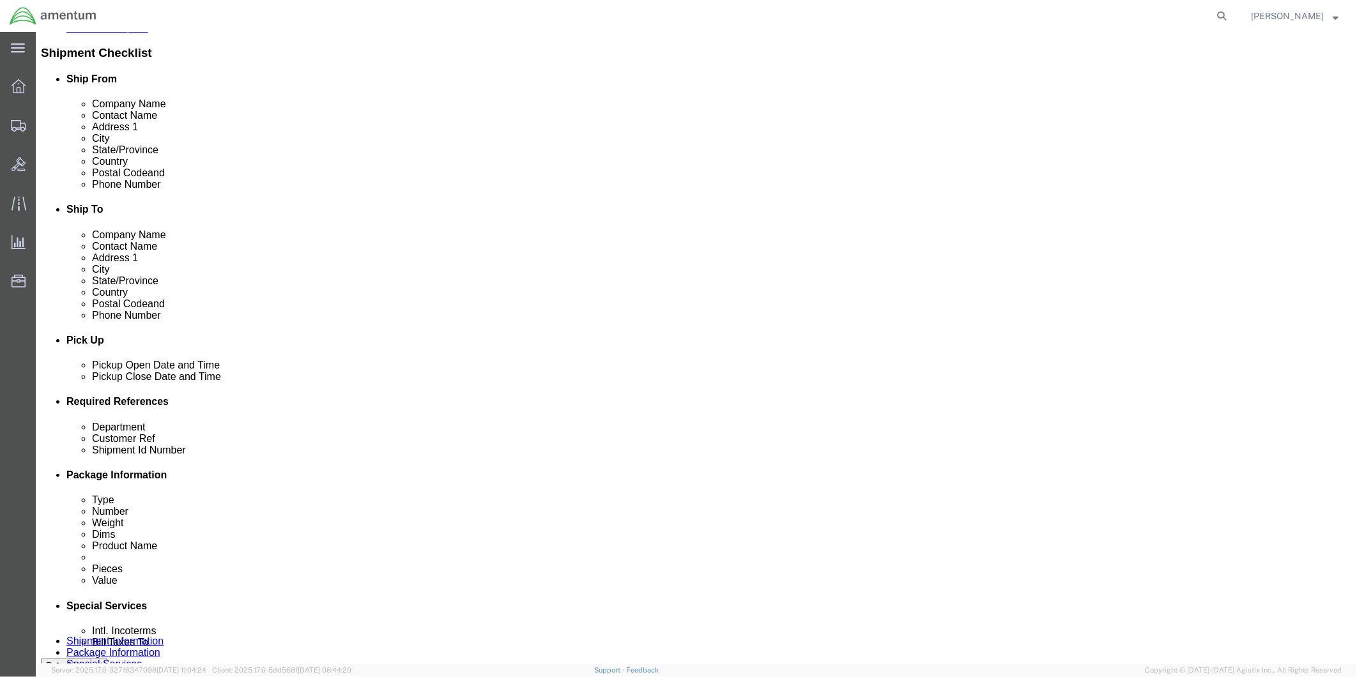
click div
type input "4:00 PM"
click button "Apply"
click input "text"
type input "94935"
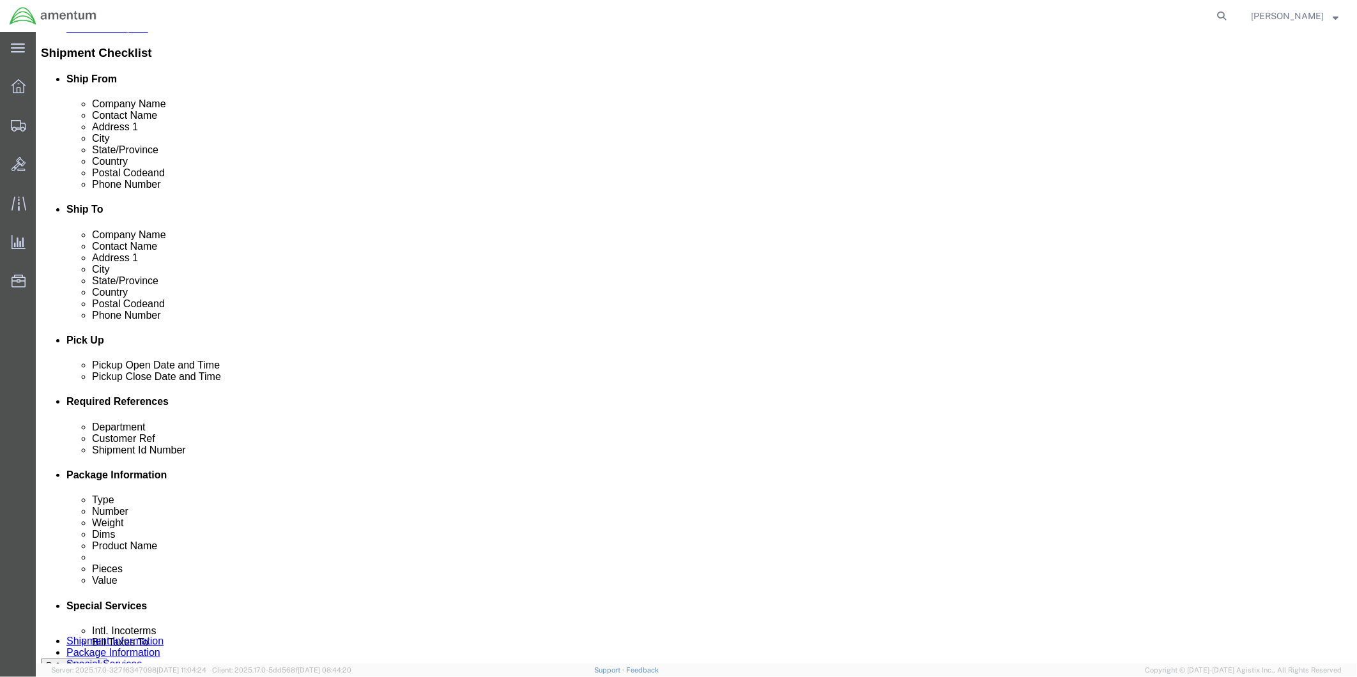
click input "text"
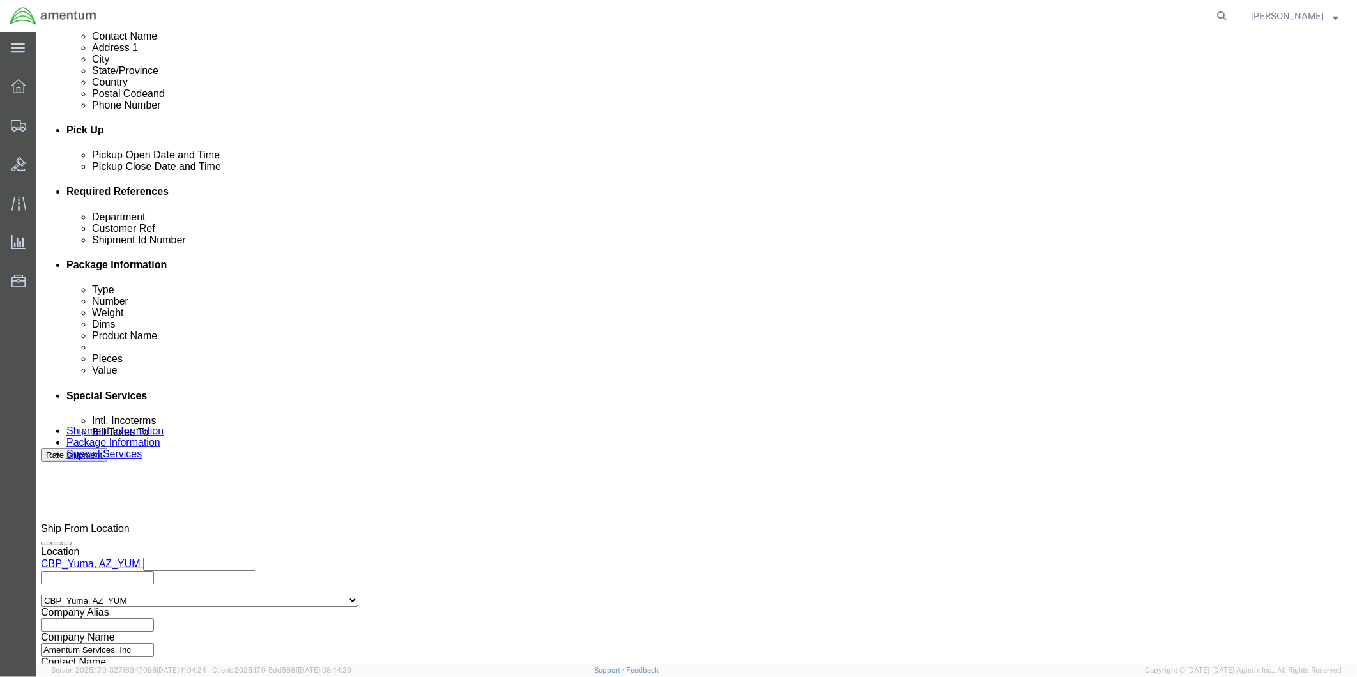
scroll to position [494, 0]
type input "94935"
click button "Continue"
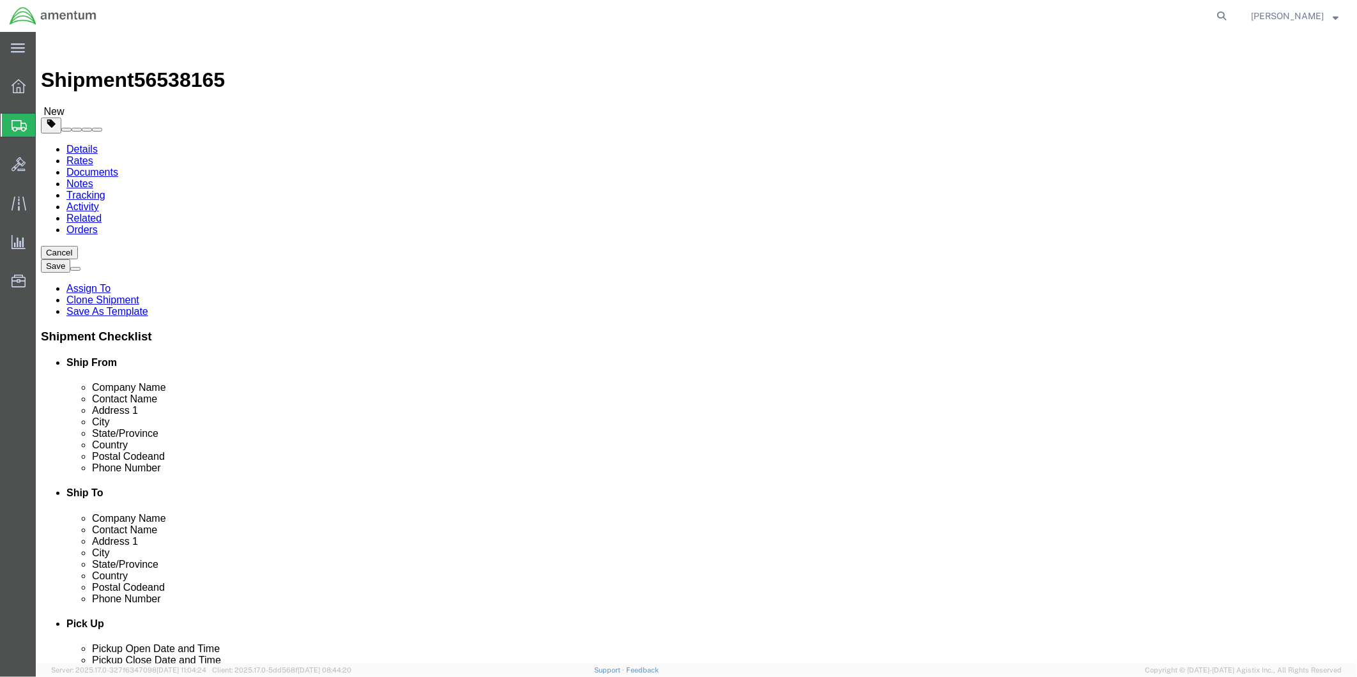
click select "Select BCK Boxes Bale(s) Basket(s) Bolt(s) Bottle(s) Buckets Bulk Bundle(s) Can…"
select select "SBX"
click select "Select BCK Boxes Bale(s) Basket(s) Bolt(s) Bottle(s) Buckets Bulk Bundle(s) Can…"
type input "12.25"
type input "11.00"
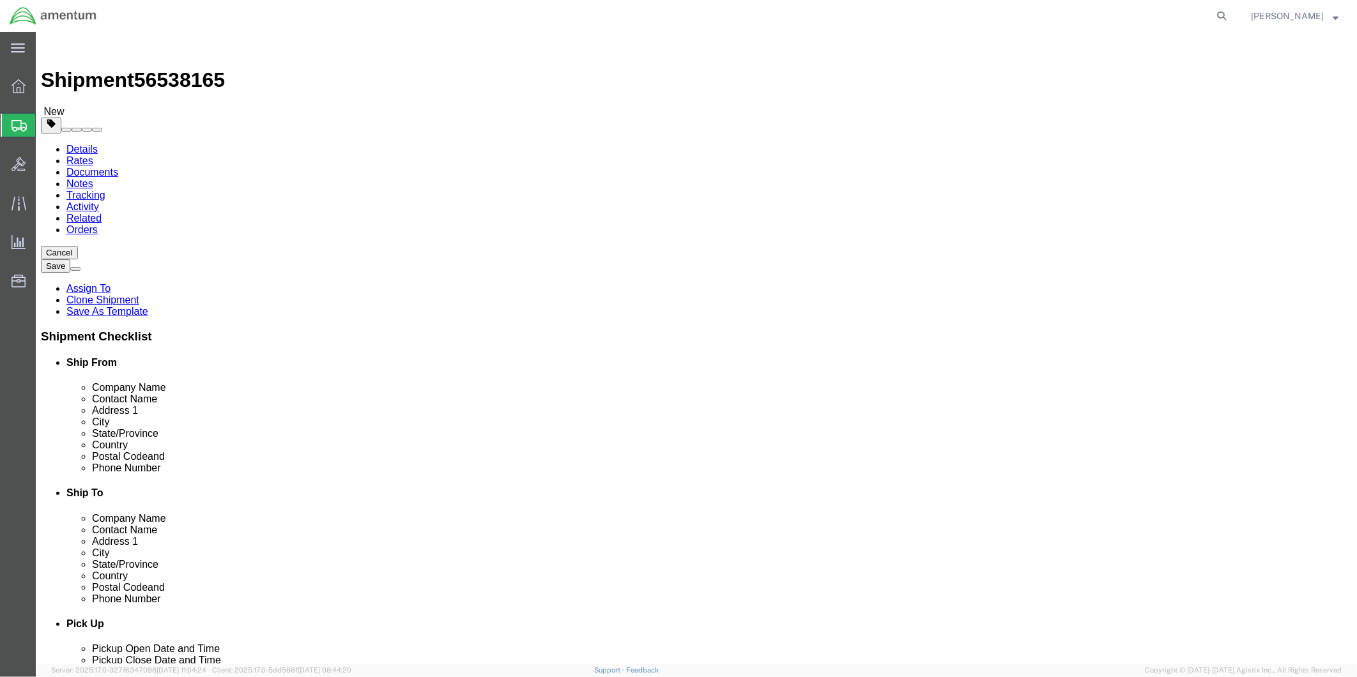
type input "1.50"
drag, startPoint x: 220, startPoint y: 299, endPoint x: 192, endPoint y: 296, distance: 28.2
click div "0.00 Select kgs lbs"
type input "1"
click link "Add Content"
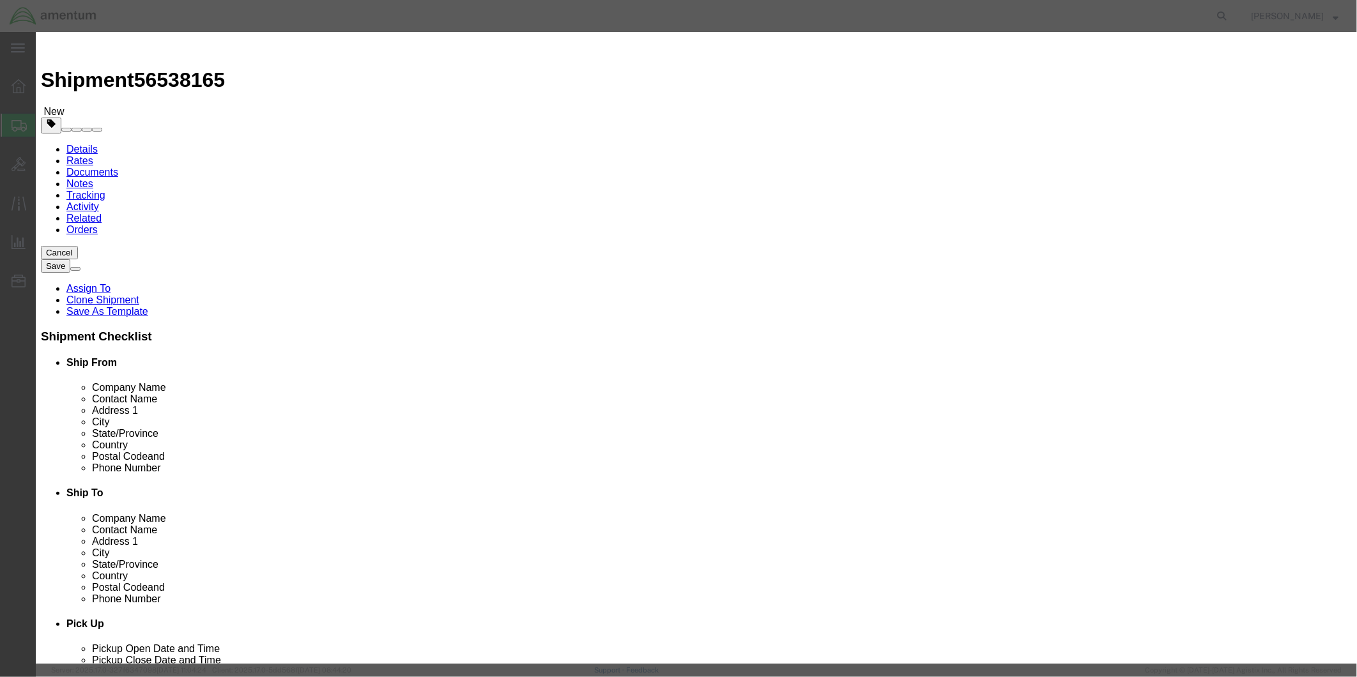
click input "text"
type input "s"
type input "SEAL"
click div "Commodity library"
drag, startPoint x: 477, startPoint y: 93, endPoint x: 438, endPoint y: 92, distance: 39.6
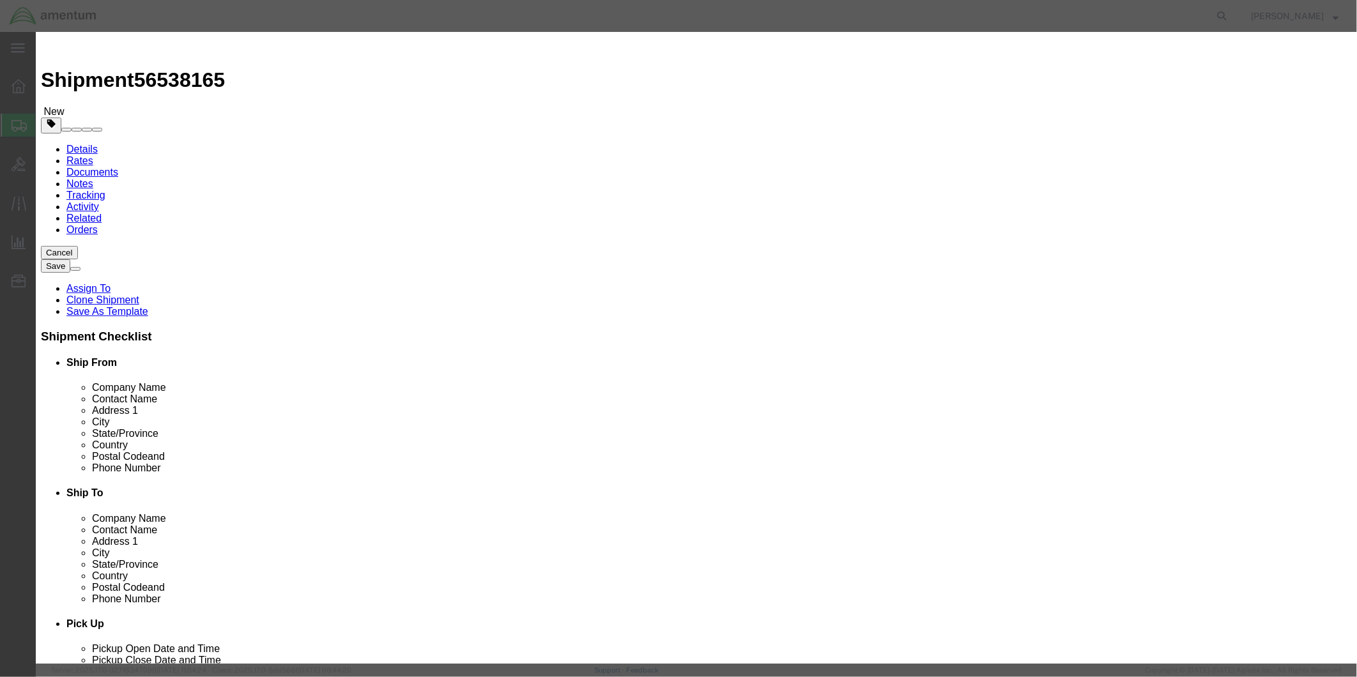
click div "SEAL SEAL"
click div "Commodity library"
click textarea
type textarea "SEAL"
drag, startPoint x: 450, startPoint y: 125, endPoint x: 429, endPoint y: 126, distance: 21.1
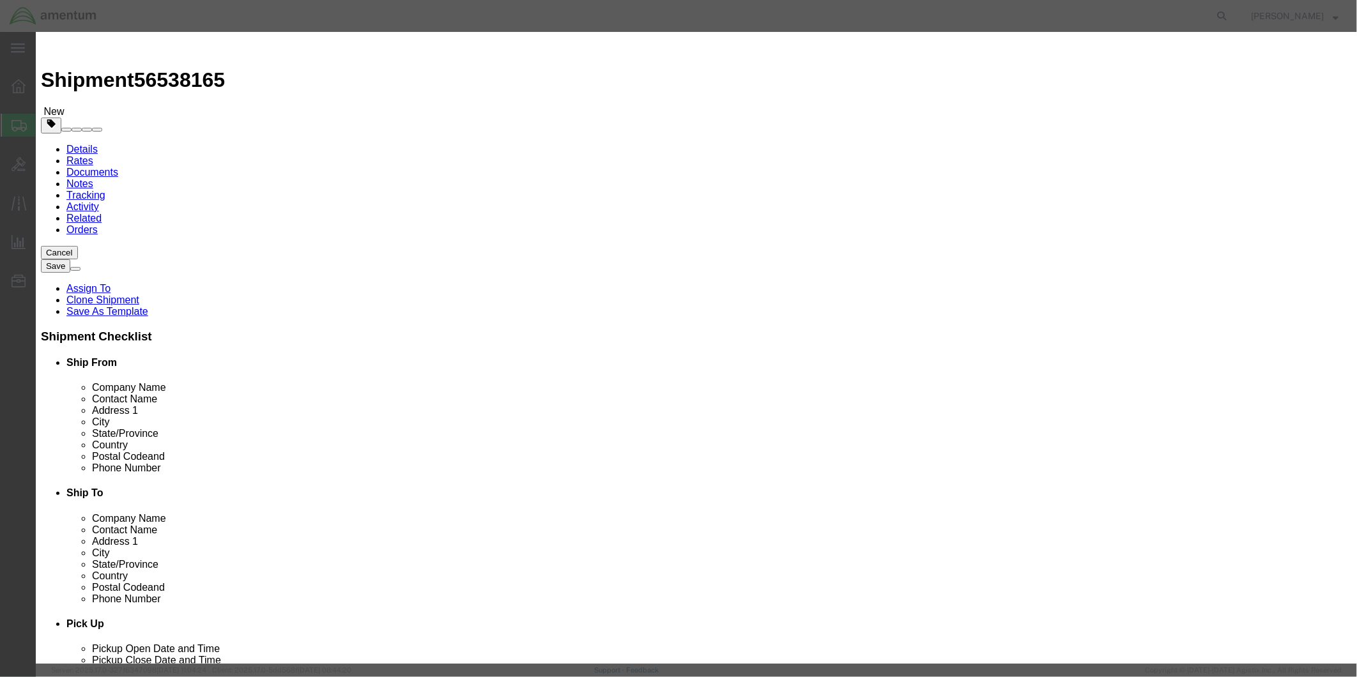
click div "0"
type input "1"
click input "text"
type input "21.08"
click button "Save & Close"
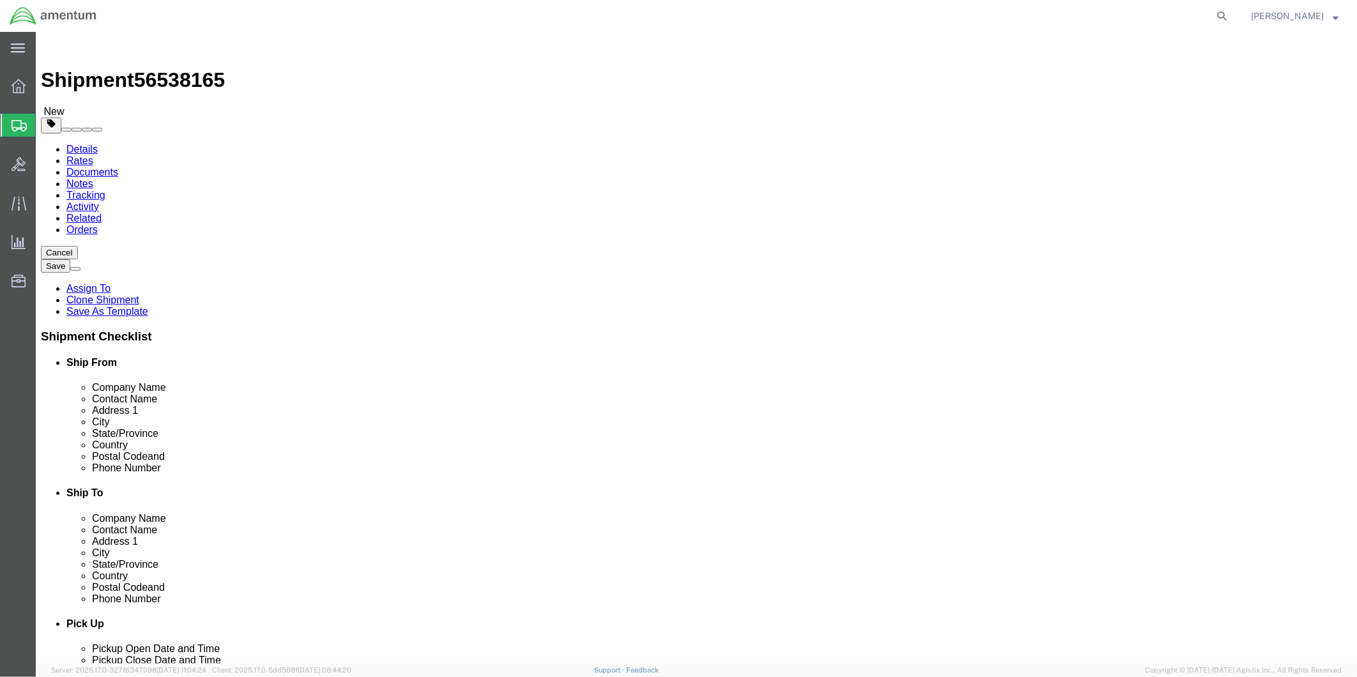
click button "Rate Shipment"
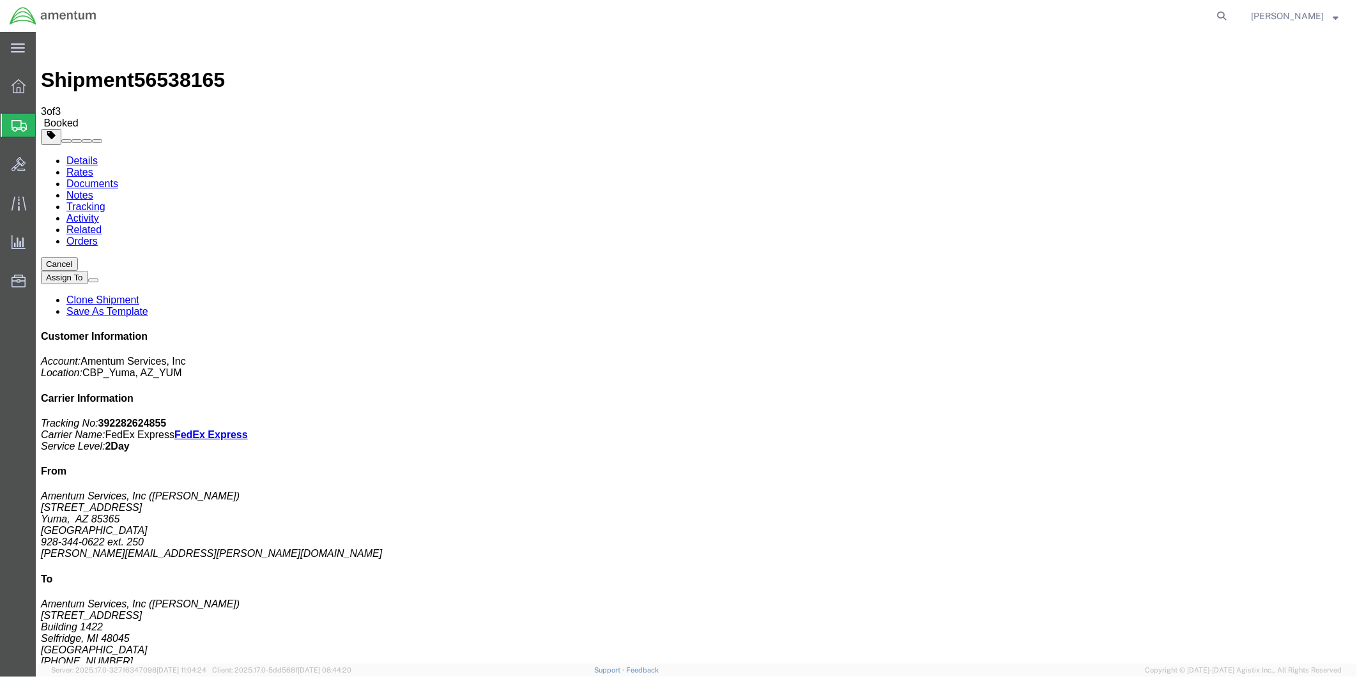
drag, startPoint x: 643, startPoint y: 224, endPoint x: 523, endPoint y: 224, distance: 120.1
drag, startPoint x: 523, startPoint y: 224, endPoint x: 531, endPoint y: 225, distance: 7.8
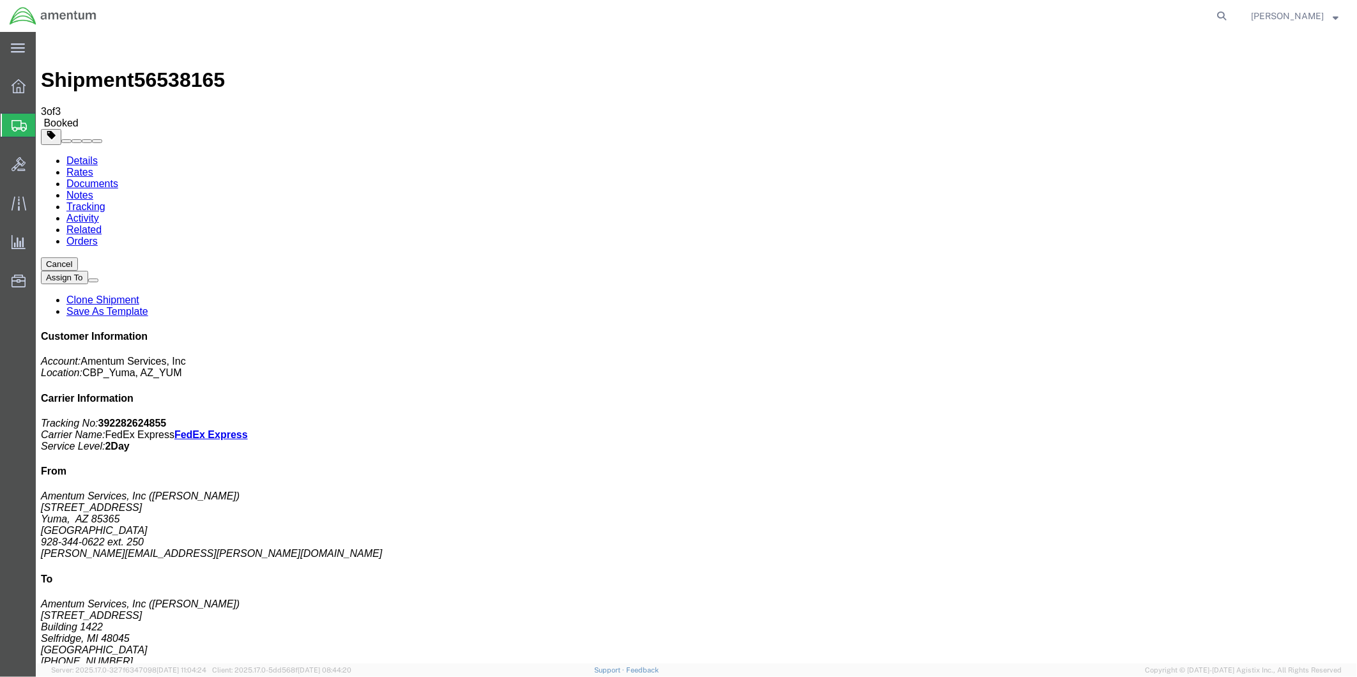
copy td "Tracking No.: 392282624855"
click at [84, 155] on link "Details" at bounding box center [81, 160] width 31 height 11
click link "Schedule pickup request"
click icon "Tracking No:"
drag, startPoint x: 1083, startPoint y: 165, endPoint x: 1169, endPoint y: 186, distance: 88.9
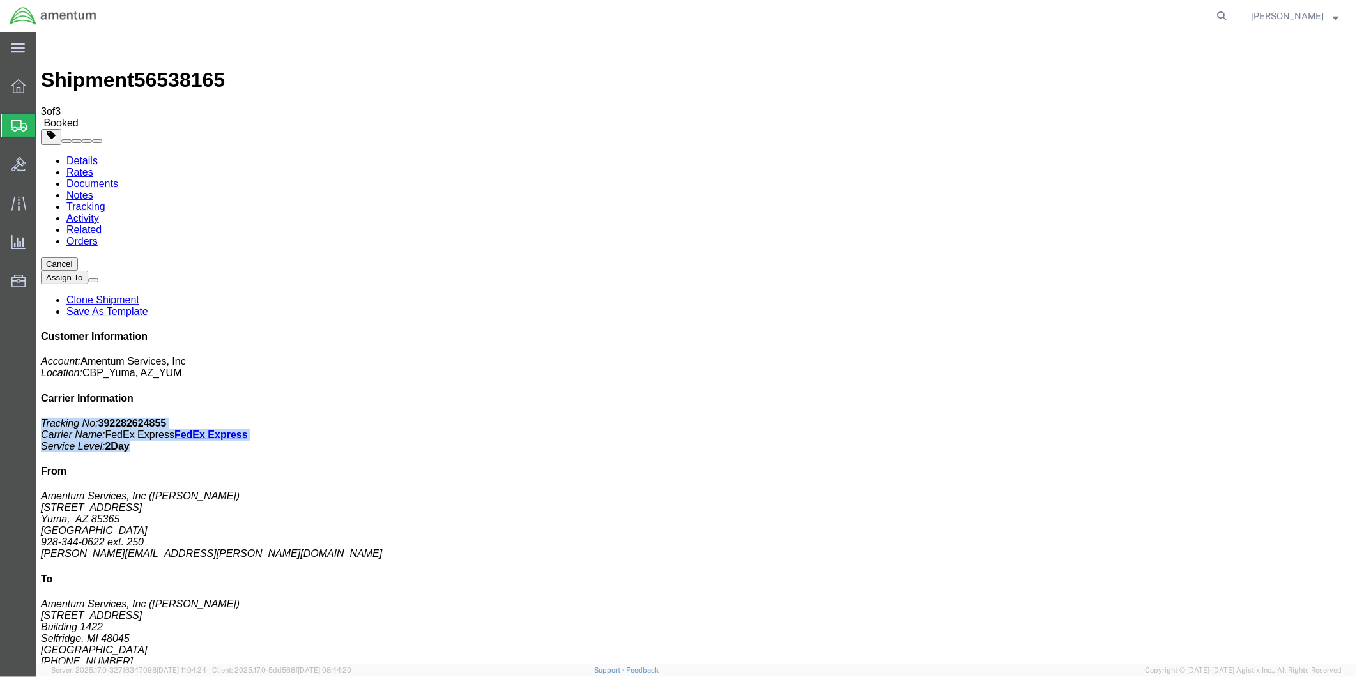
click p "Tracking No: 392282624855 Carrier Name: FedEx Express FedEx Express Service Lev…"
drag, startPoint x: 1169, startPoint y: 186, endPoint x: 1137, endPoint y: 176, distance: 34.3
copy p "Tracking No: 392282624855 Carrier Name: FedEx Express FedEx Express Service Lev…"
